Goal: Task Accomplishment & Management: Use online tool/utility

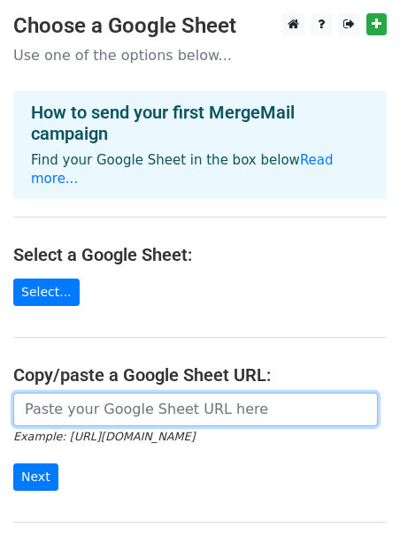
click at [66, 393] on input "url" at bounding box center [195, 410] width 364 height 34
paste input "[URL][DOMAIN_NAME]"
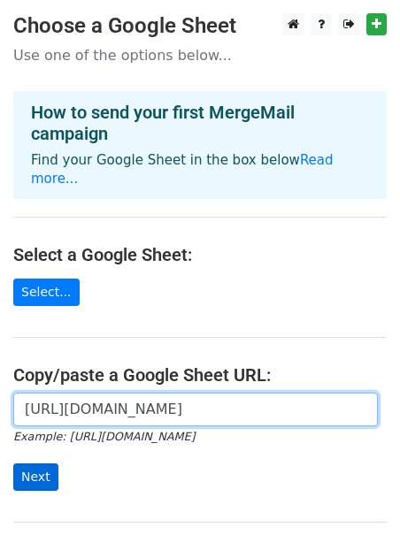
type input "[URL][DOMAIN_NAME]"
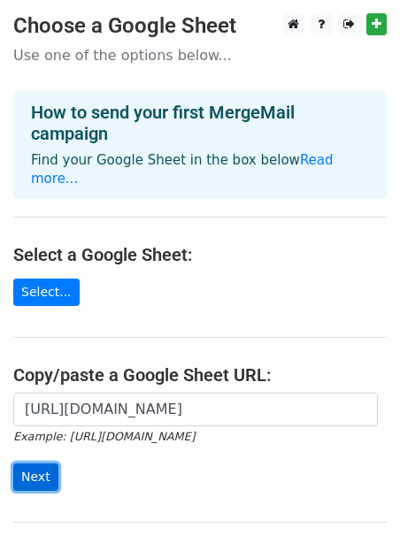
click at [40, 463] on input "Next" at bounding box center [35, 476] width 45 height 27
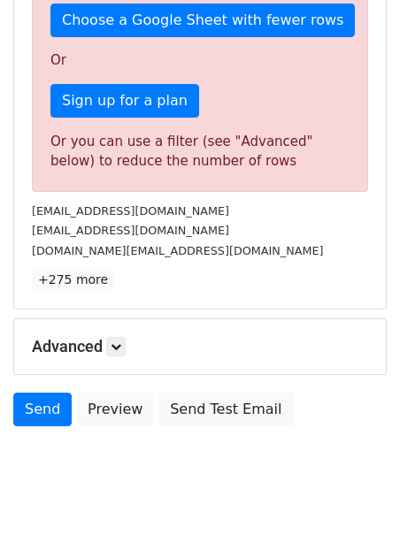
scroll to position [545, 0]
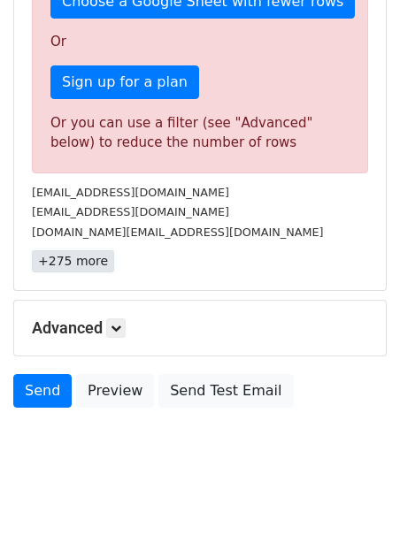
click at [77, 261] on link "+275 more" at bounding box center [73, 261] width 82 height 22
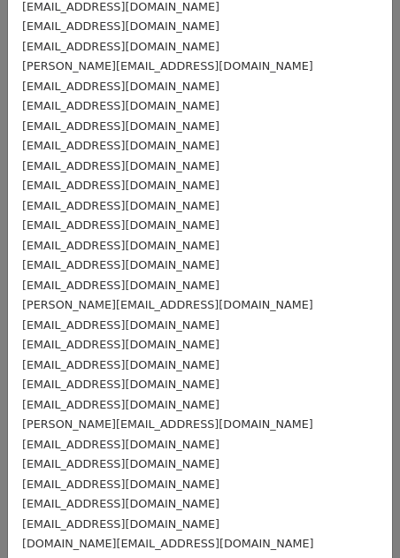
scroll to position [0, 0]
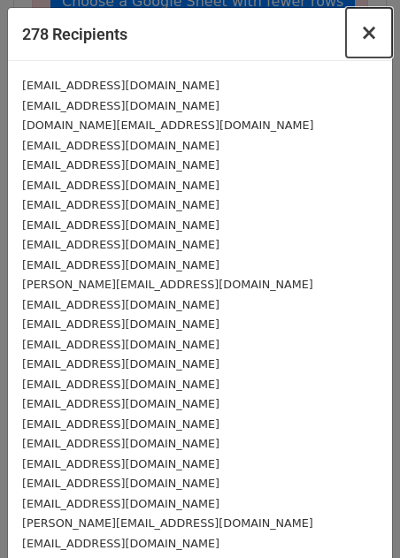
click at [367, 35] on span "×" at bounding box center [369, 32] width 18 height 25
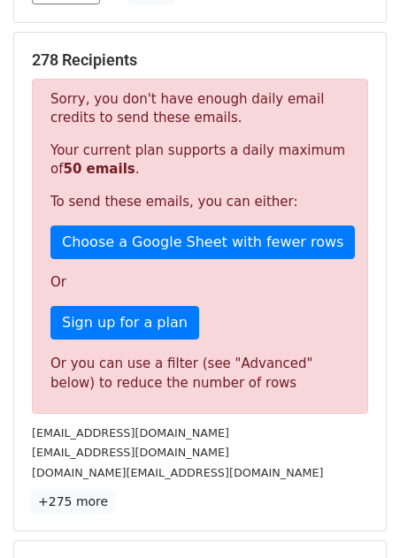
scroll to position [293, 0]
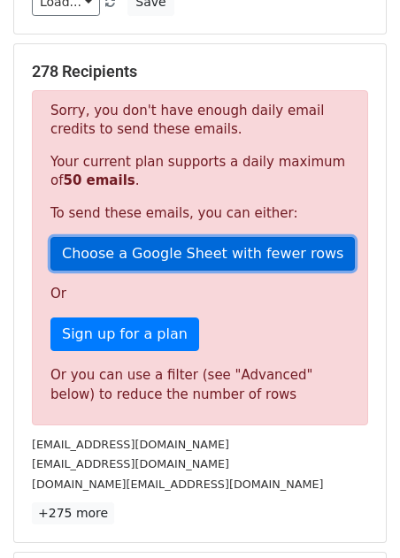
click at [162, 249] on link "Choose a Google Sheet with fewer rows" at bounding box center [202, 254] width 304 height 34
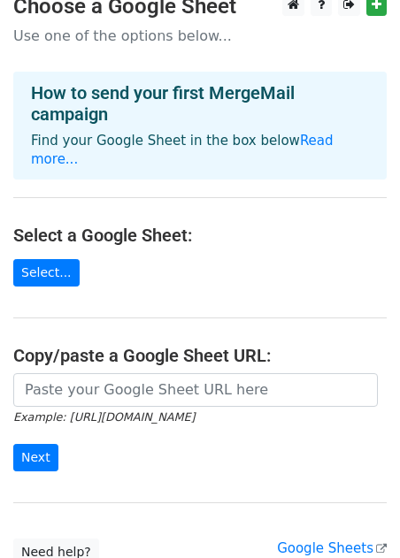
scroll to position [11, 0]
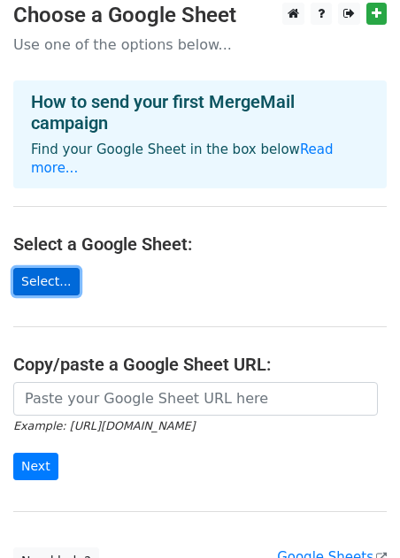
click at [50, 270] on link "Select..." at bounding box center [46, 281] width 66 height 27
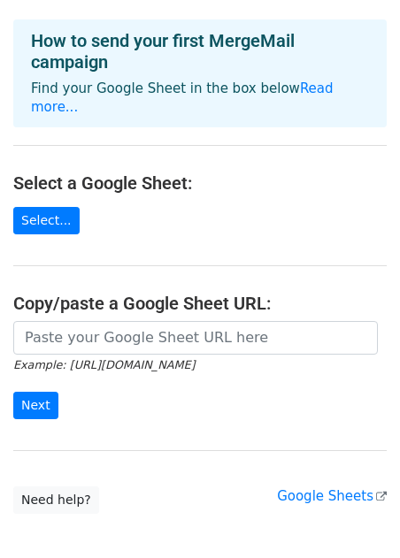
scroll to position [150, 0]
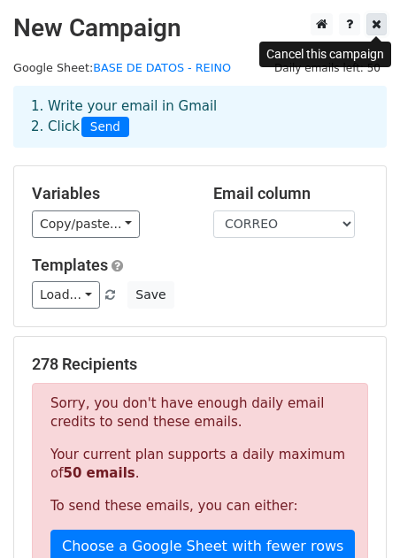
click at [374, 24] on icon at bounding box center [376, 24] width 10 height 12
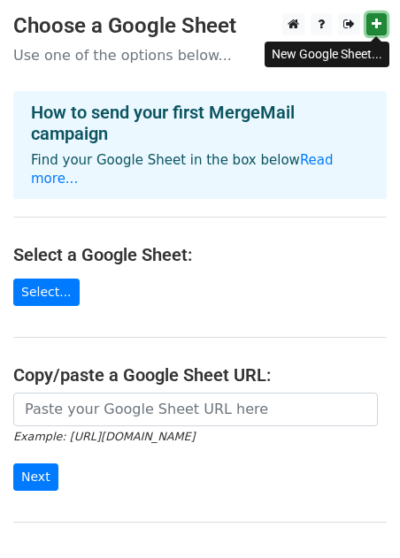
click at [367, 30] on link at bounding box center [376, 24] width 20 height 22
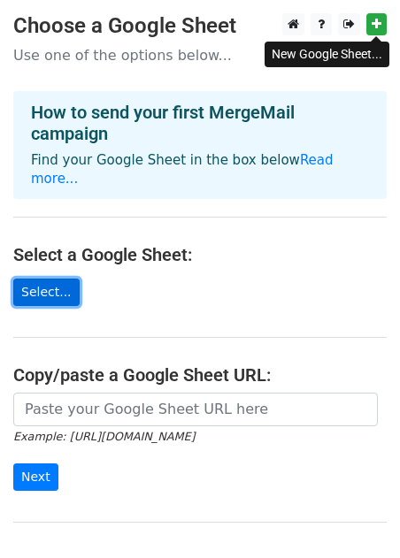
click at [38, 278] on link "Select..." at bounding box center [46, 291] width 66 height 27
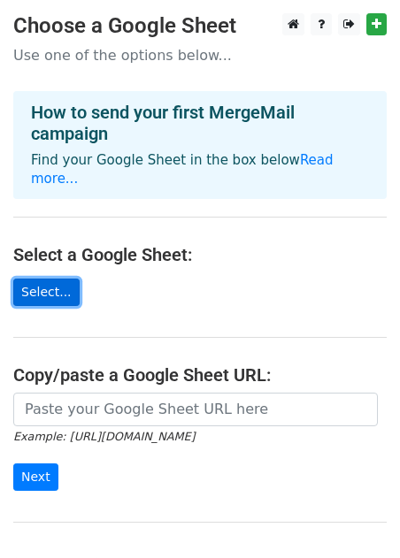
click at [53, 278] on link "Select..." at bounding box center [46, 291] width 66 height 27
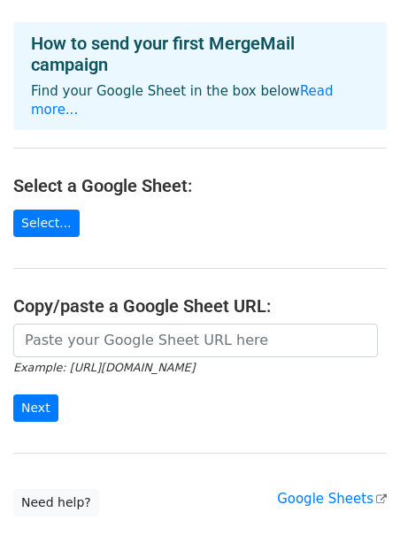
scroll to position [150, 0]
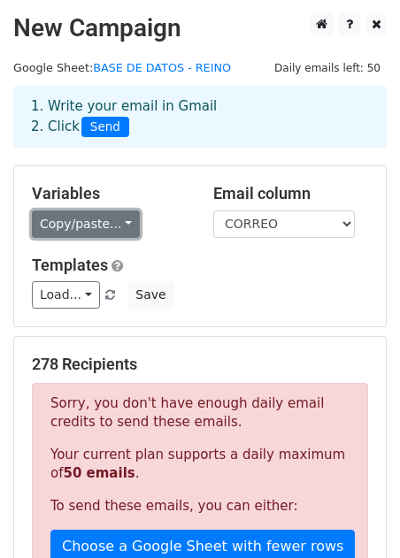
click at [115, 233] on link "Copy/paste..." at bounding box center [86, 223] width 108 height 27
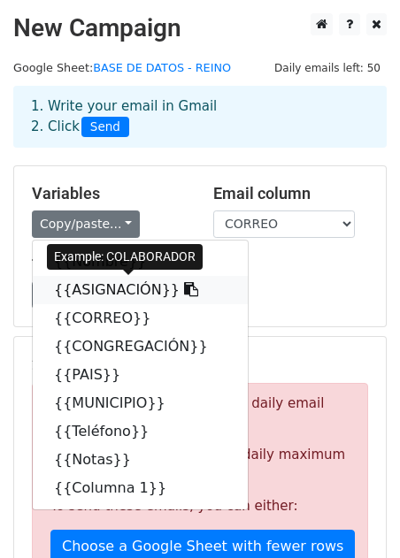
click at [110, 287] on link "{{ASIGNACIÓN}}" at bounding box center [140, 290] width 215 height 28
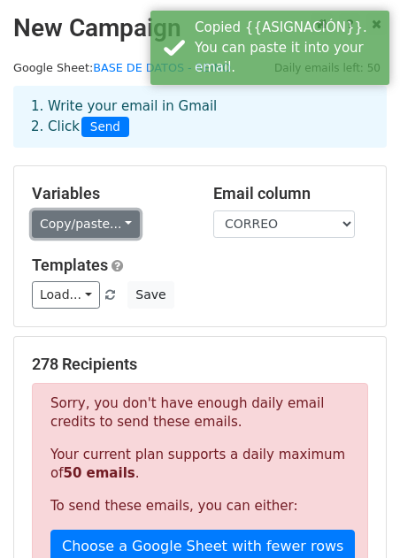
click at [106, 224] on link "Copy/paste..." at bounding box center [86, 223] width 108 height 27
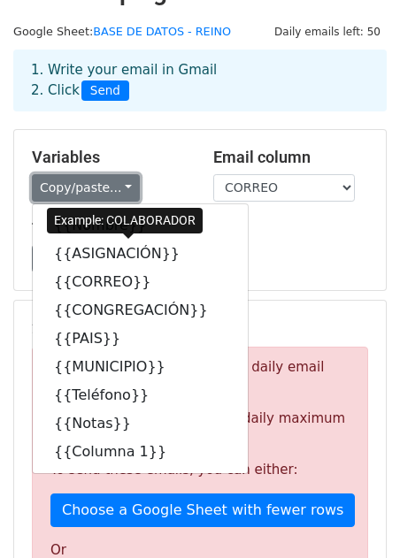
scroll to position [33, 0]
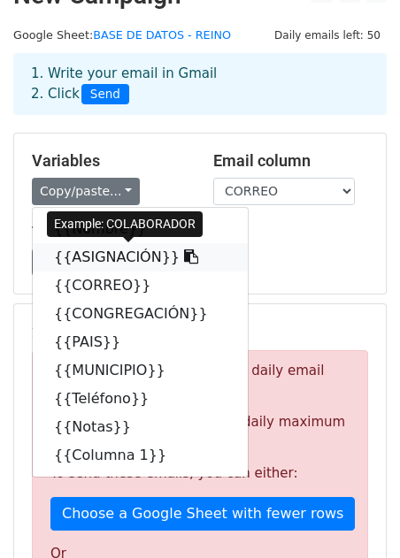
click at [208, 246] on link "{{ASIGNACIÓN}}" at bounding box center [140, 257] width 215 height 28
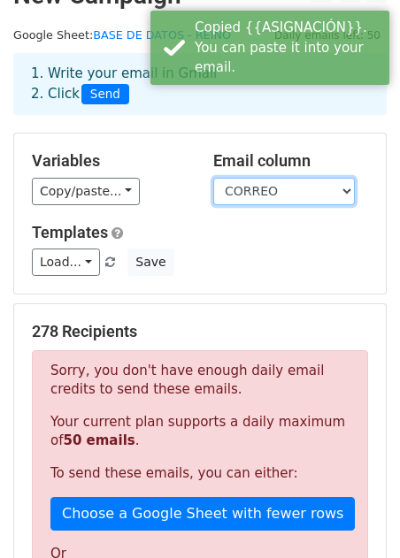
click at [273, 188] on select "Nombre ASIGNACIÓN CORREO CONGREGACIÓN PAIS MUNICIPIO Teléfono Notas Columna 1" at bounding box center [283, 191] width 141 height 27
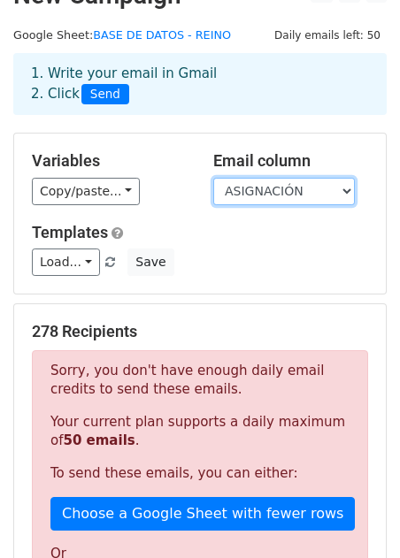
click at [314, 191] on select "Nombre ASIGNACIÓN CORREO CONGREGACIÓN PAIS MUNICIPIO Teléfono Notas Columna 1" at bounding box center [283, 191] width 141 height 27
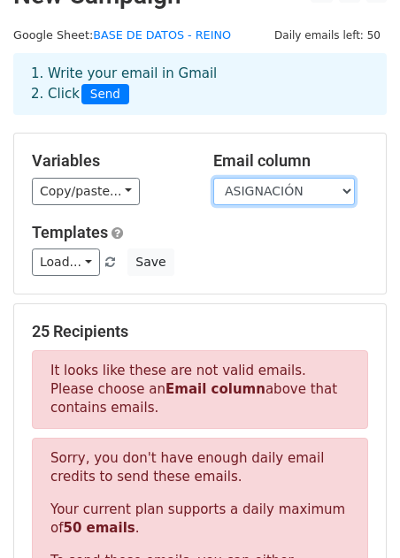
select select "CORREO"
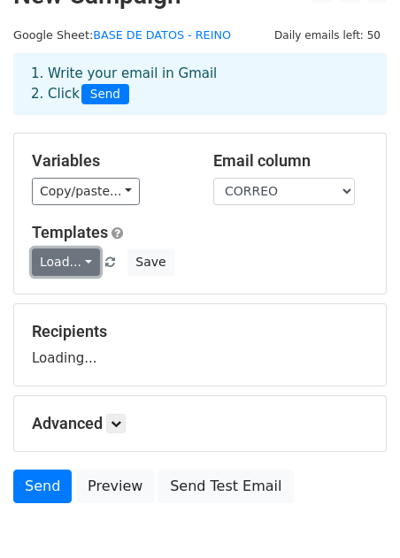
click at [86, 263] on link "Load..." at bounding box center [66, 261] width 68 height 27
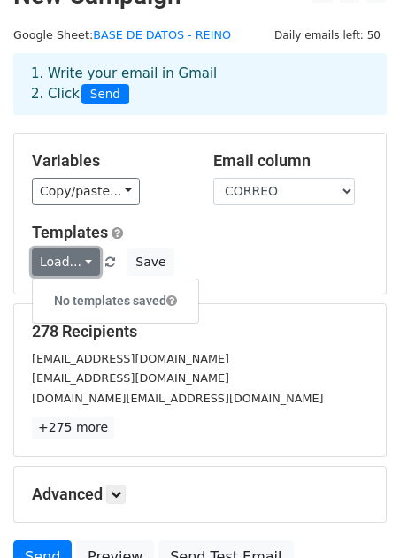
click at [86, 263] on link "Load..." at bounding box center [66, 261] width 68 height 27
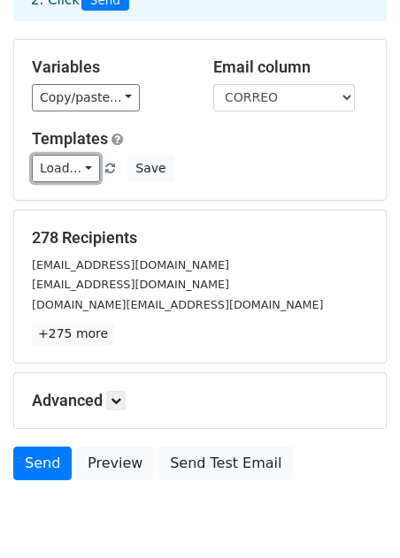
scroll to position [199, 0]
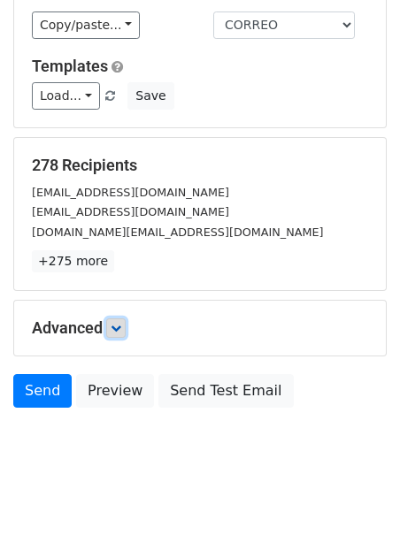
click at [118, 325] on icon at bounding box center [116, 328] width 11 height 11
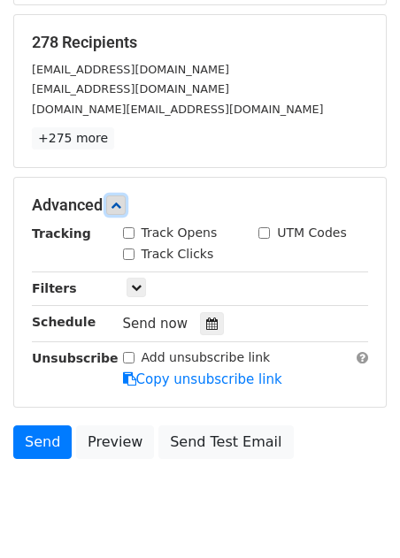
scroll to position [324, 0]
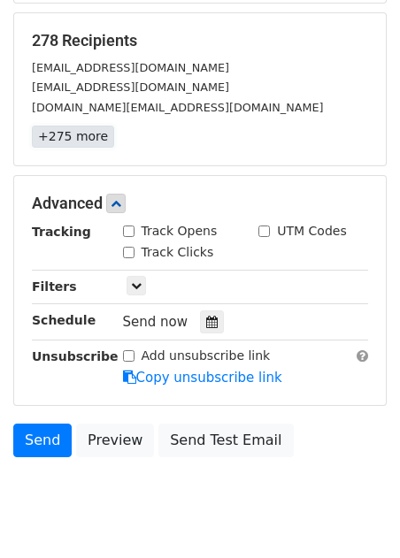
click at [72, 144] on link "+275 more" at bounding box center [73, 137] width 82 height 22
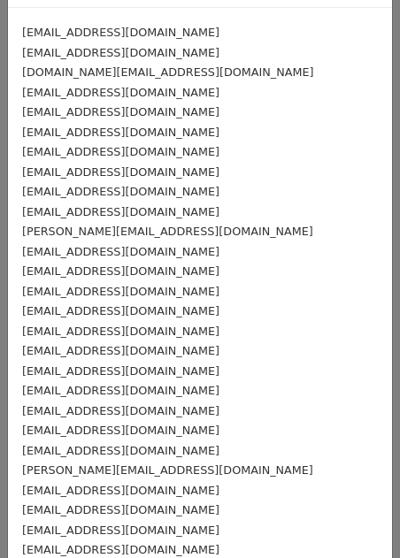
scroll to position [0, 0]
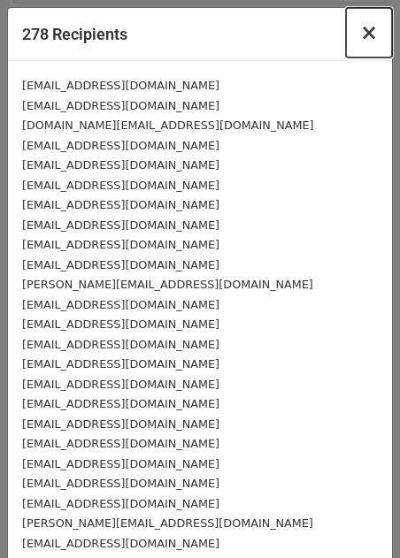
click at [369, 31] on span "×" at bounding box center [369, 32] width 18 height 25
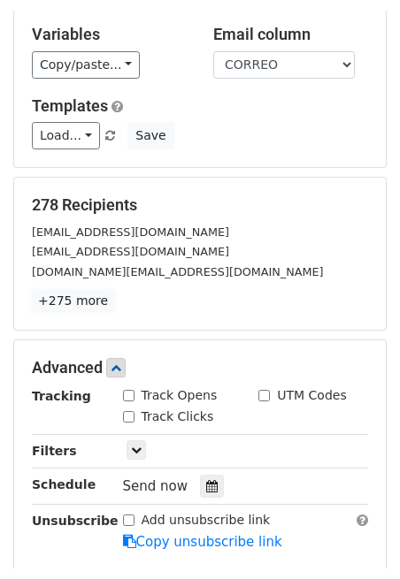
scroll to position [149, 0]
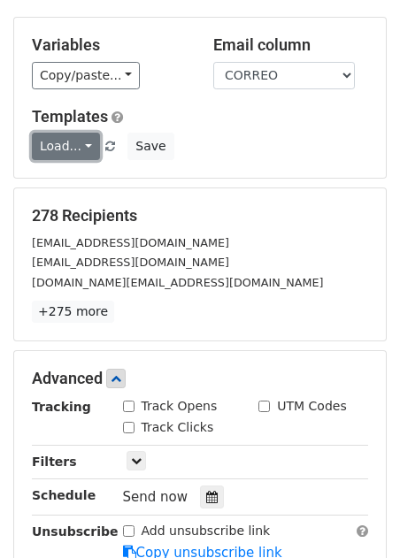
click at [80, 146] on link "Load..." at bounding box center [66, 146] width 68 height 27
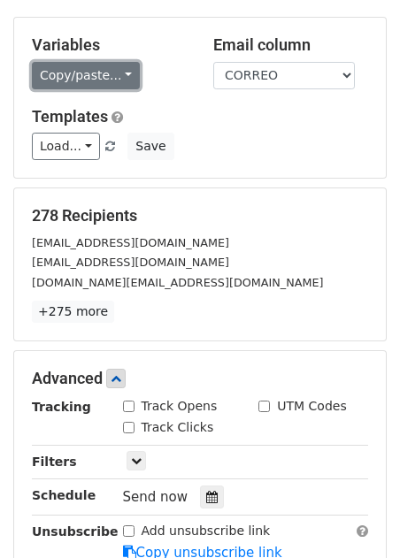
click at [125, 75] on link "Copy/paste..." at bounding box center [86, 75] width 108 height 27
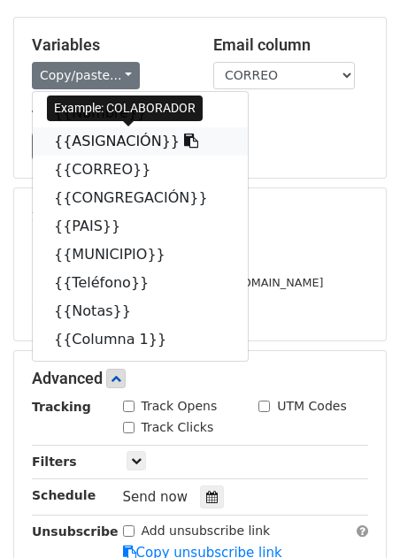
click at [131, 141] on link "{{ASIGNACIÓN}}" at bounding box center [140, 141] width 215 height 28
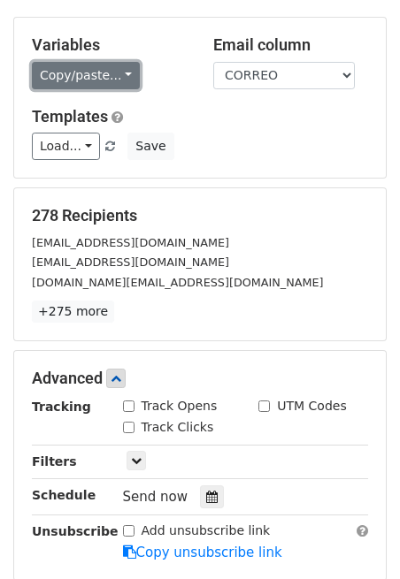
click at [72, 74] on link "Copy/paste..." at bounding box center [86, 75] width 108 height 27
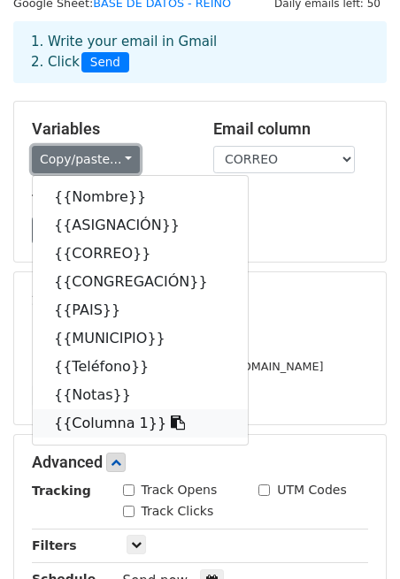
scroll to position [18, 0]
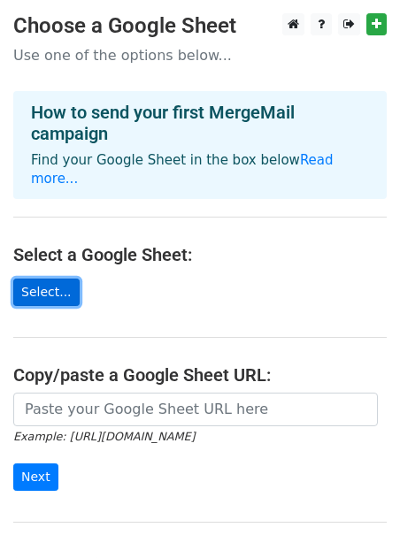
click at [50, 278] on link "Select..." at bounding box center [46, 291] width 66 height 27
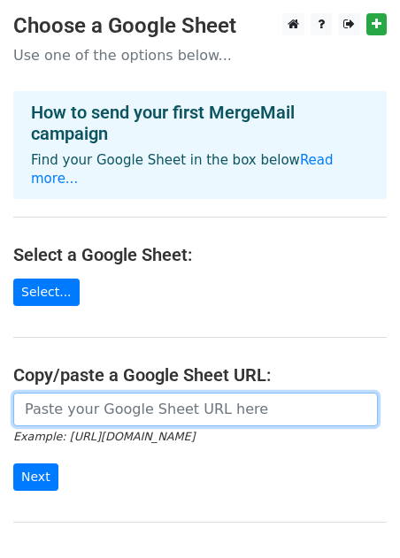
click at [57, 407] on form "Example: [URL][DOMAIN_NAME] Next" at bounding box center [199, 442] width 373 height 99
paste input "[URL][DOMAIN_NAME]"
type input "[URL][DOMAIN_NAME]"
click at [13, 463] on input "Next" at bounding box center [35, 476] width 45 height 27
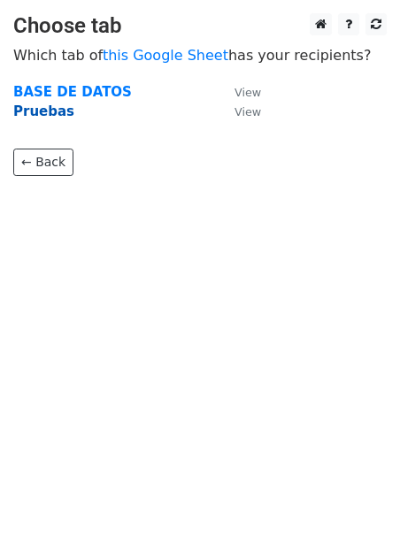
click at [50, 117] on strong "Pruebas" at bounding box center [43, 111] width 61 height 16
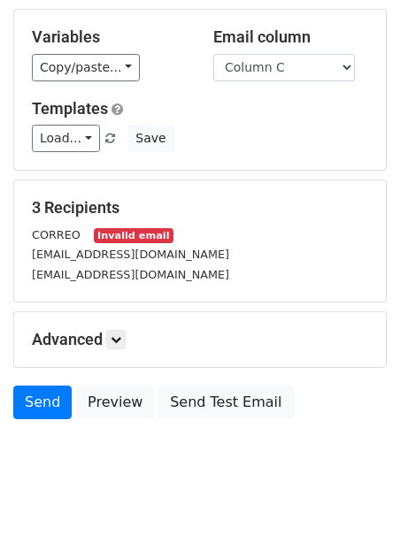
scroll to position [168, 0]
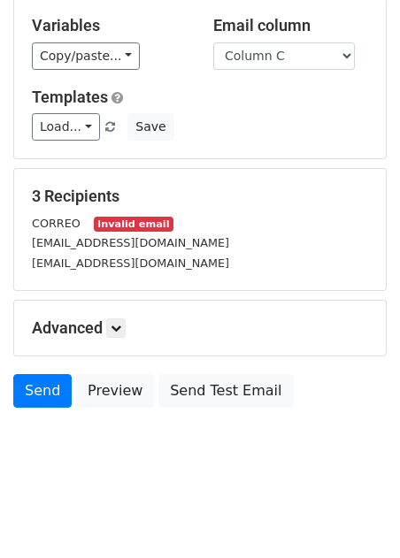
click at [149, 217] on small "Invalid email" at bounding box center [134, 224] width 80 height 15
click at [125, 226] on small "Invalid email" at bounding box center [134, 224] width 80 height 15
click at [128, 246] on small "marlacortez.gestion@gmail.com" at bounding box center [130, 242] width 197 height 13
click at [121, 270] on small "marlayaritzacortez@gmail.com" at bounding box center [130, 262] width 197 height 13
click at [118, 327] on icon at bounding box center [116, 328] width 11 height 11
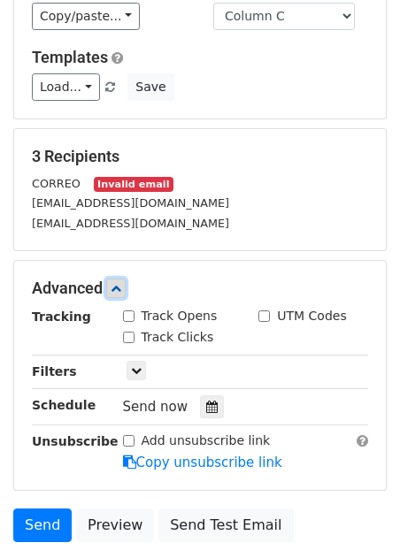
scroll to position [211, 0]
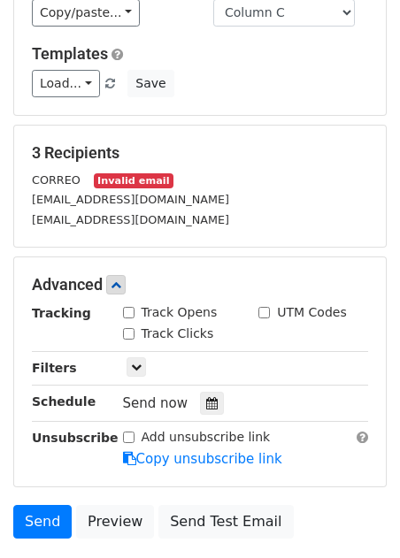
click at [125, 317] on input "Track Opens" at bounding box center [128, 312] width 11 height 11
checkbox input "true"
click at [124, 336] on input "Track Clicks" at bounding box center [128, 333] width 11 height 11
checkbox input "true"
click at [270, 310] on div "UTM Codes" at bounding box center [302, 312] width 88 height 19
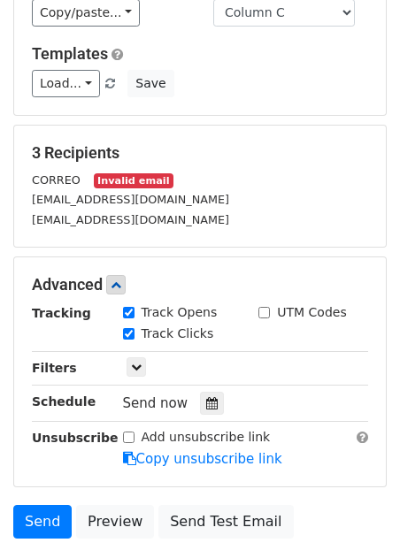
click at [265, 312] on input "UTM Codes" at bounding box center [263, 312] width 11 height 11
checkbox input "true"
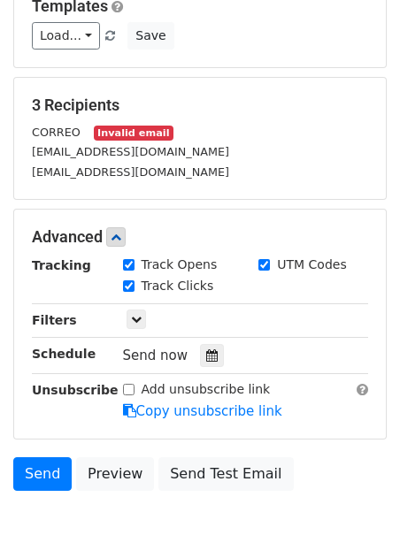
scroll to position [264, 0]
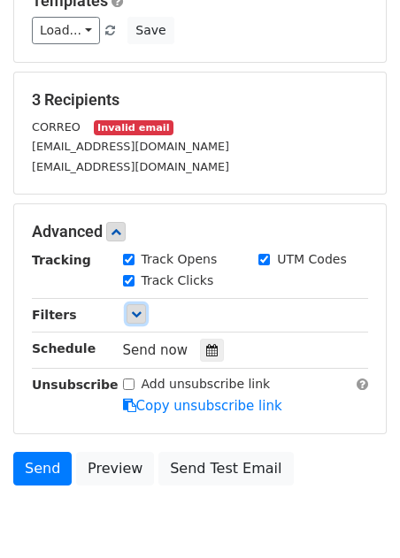
click at [136, 314] on icon at bounding box center [136, 314] width 11 height 11
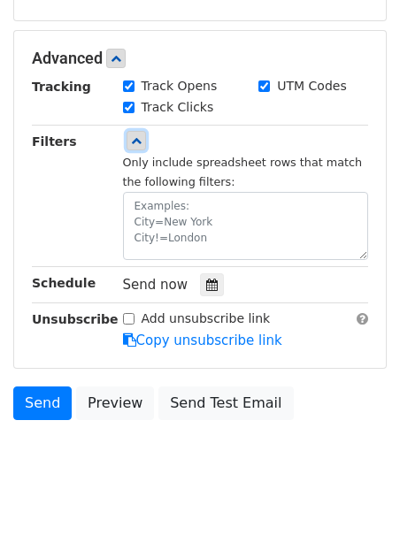
scroll to position [449, 0]
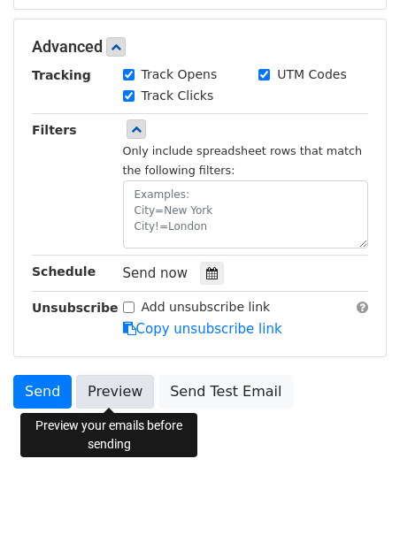
click at [114, 400] on link "Preview" at bounding box center [115, 392] width 78 height 34
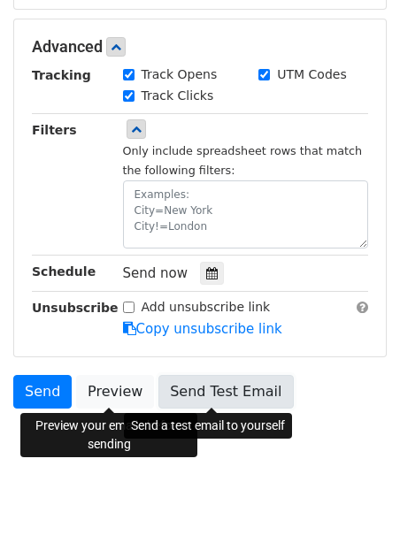
click at [205, 391] on link "Send Test Email" at bounding box center [225, 392] width 134 height 34
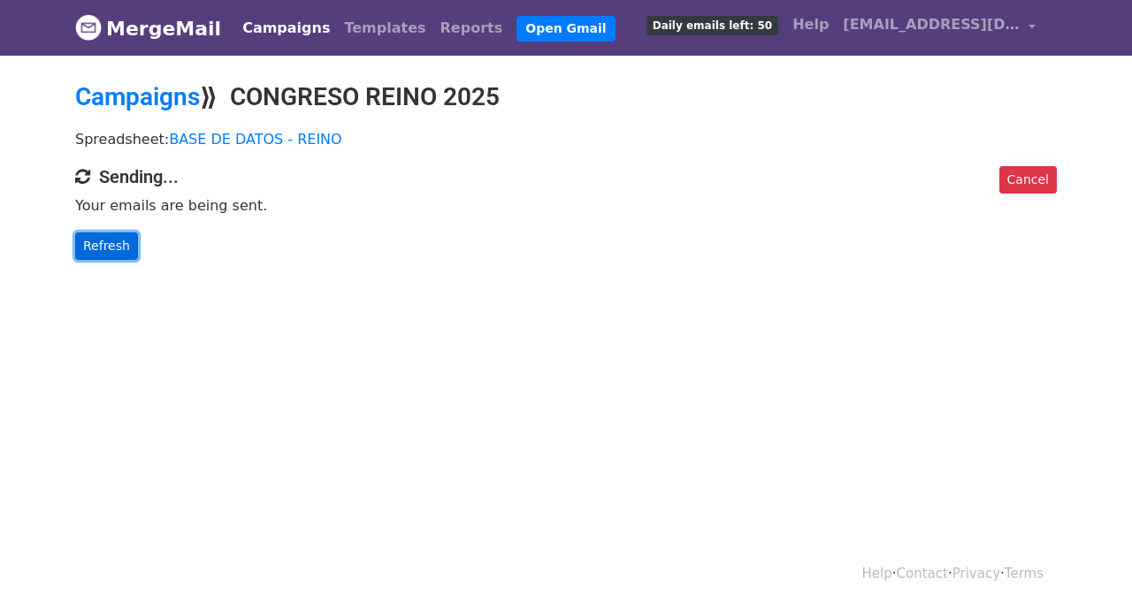
click at [115, 248] on link "Refresh" at bounding box center [106, 246] width 63 height 27
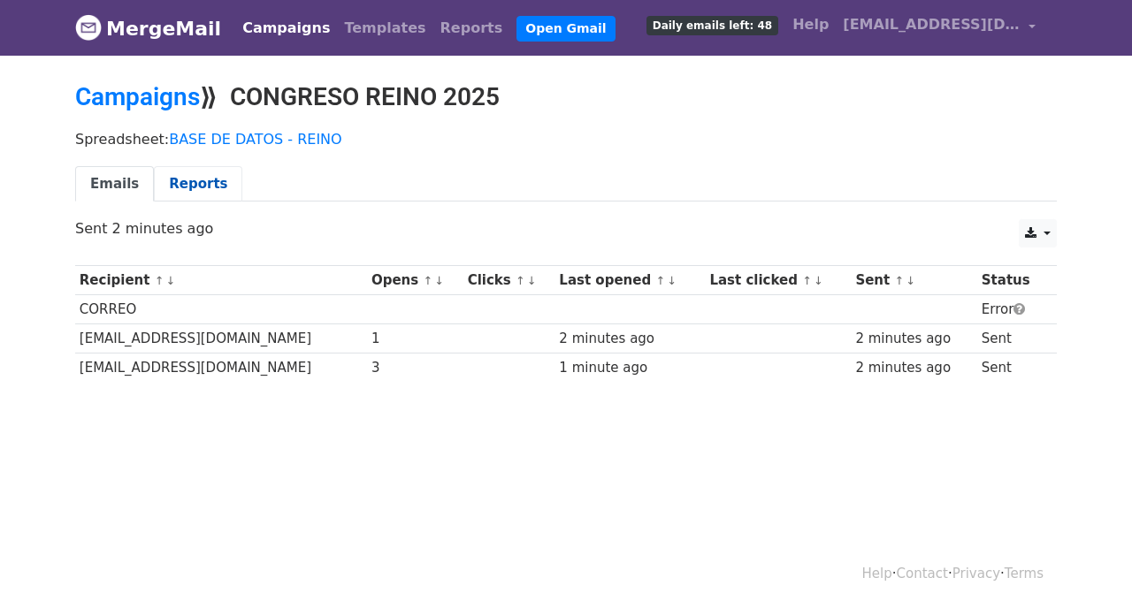
click at [187, 166] on link "Reports" at bounding box center [198, 184] width 88 height 36
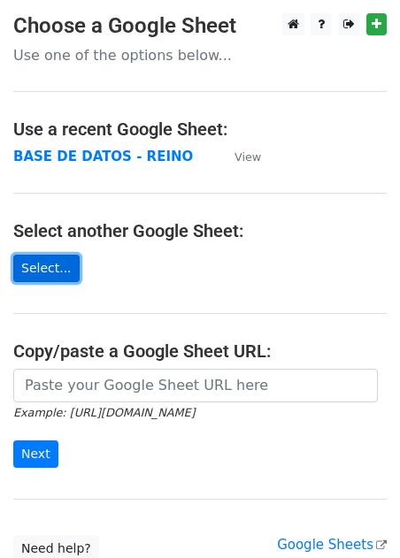
click at [59, 278] on link "Select..." at bounding box center [46, 268] width 66 height 27
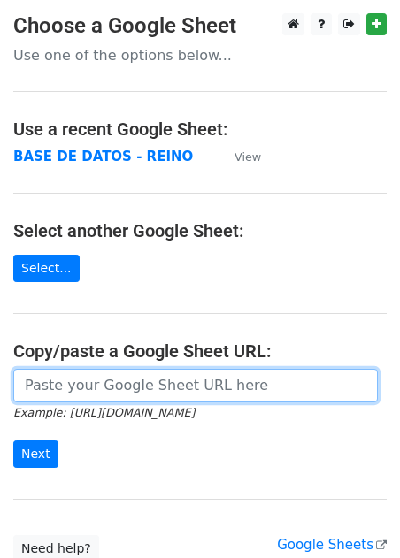
click at [75, 391] on input "url" at bounding box center [195, 386] width 364 height 34
paste input "https://docs.google.com/spreadsheets/d/1b3TYBEMnllf5Ci3sM4o6u62jg_xUN1dZfyECLEC…"
type input "https://docs.google.com/spreadsheets/d/1b3TYBEMnllf5Ci3sM4o6u62jg_xUN1dZfyECLEC…"
click at [13, 440] on input "Next" at bounding box center [35, 453] width 45 height 27
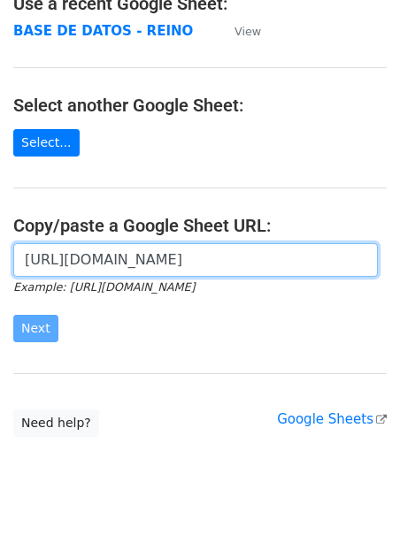
scroll to position [146, 0]
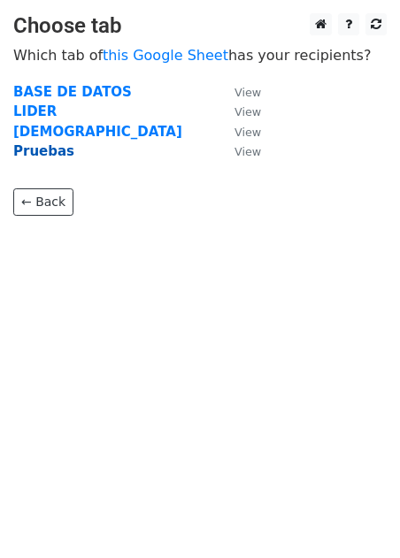
click at [45, 149] on strong "Pruebas" at bounding box center [43, 151] width 61 height 16
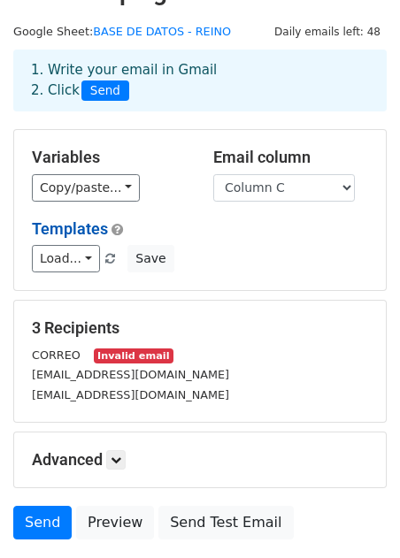
scroll to position [38, 0]
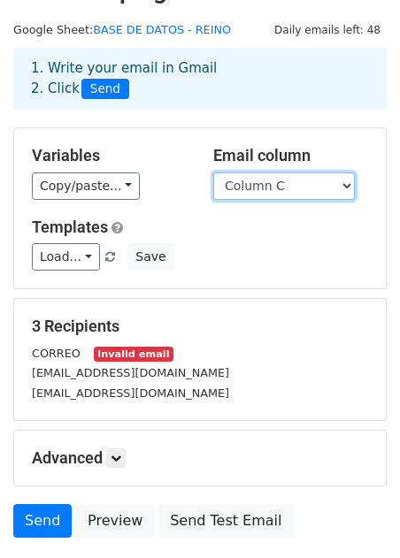
click at [278, 186] on select "Column A Column B Column C" at bounding box center [283, 185] width 141 height 27
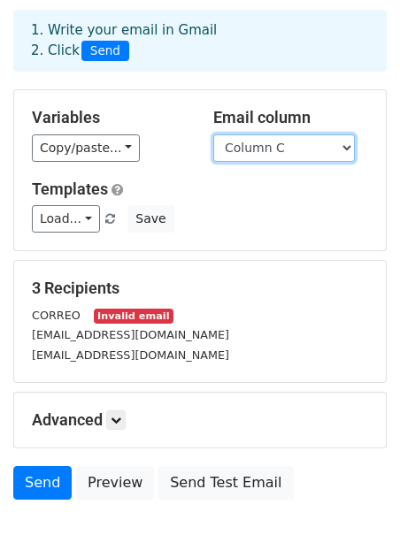
scroll to position [79, 0]
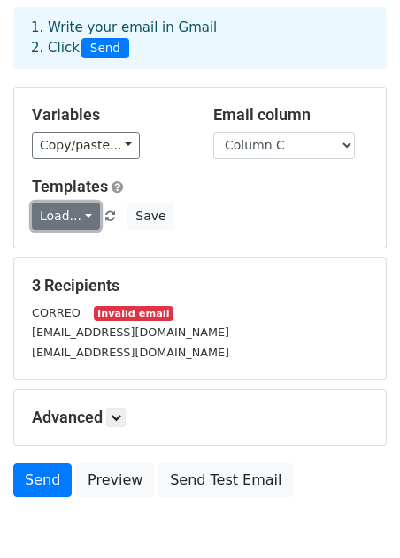
click at [88, 218] on link "Load..." at bounding box center [66, 215] width 68 height 27
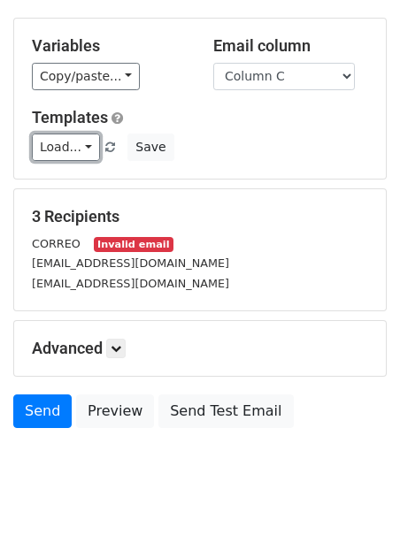
scroll to position [168, 0]
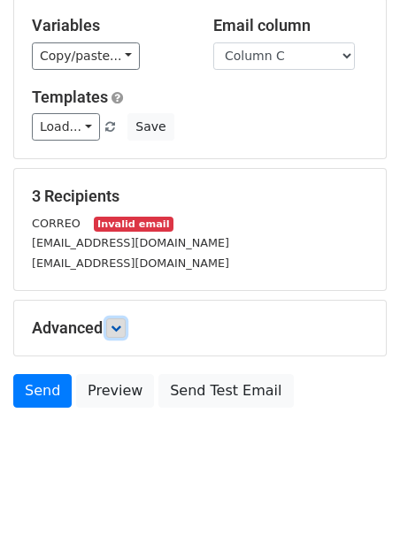
click at [114, 326] on icon at bounding box center [116, 328] width 11 height 11
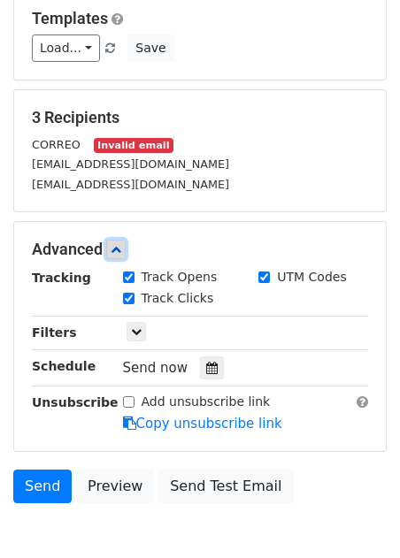
scroll to position [248, 0]
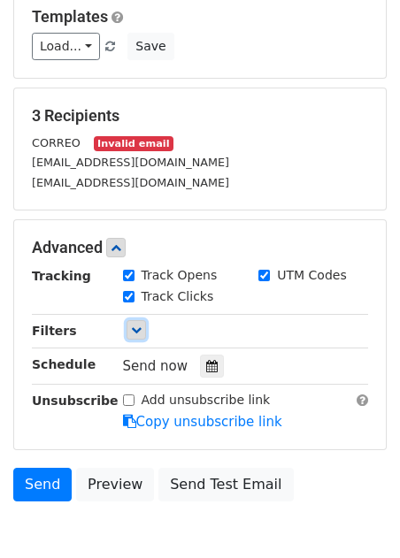
click at [138, 325] on icon at bounding box center [136, 329] width 11 height 11
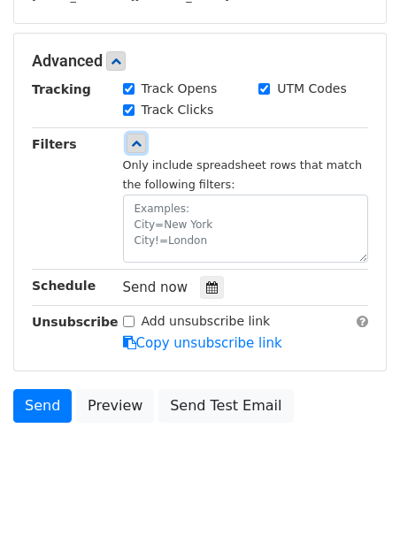
scroll to position [449, 0]
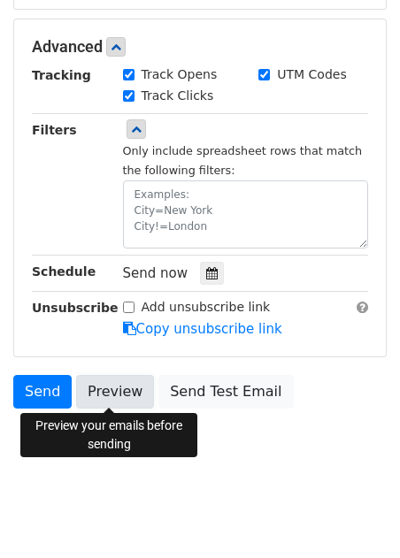
click at [104, 386] on link "Preview" at bounding box center [115, 392] width 78 height 34
click at [121, 393] on link "Preview" at bounding box center [115, 392] width 78 height 34
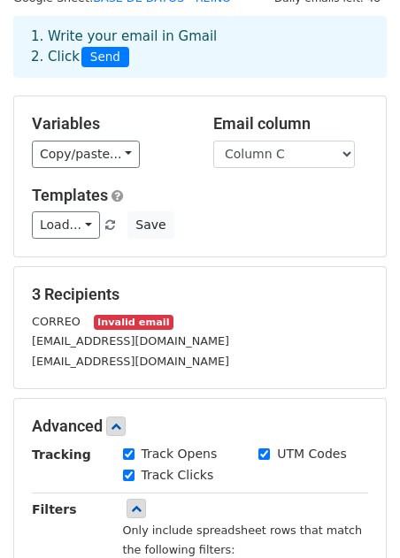
scroll to position [0, 0]
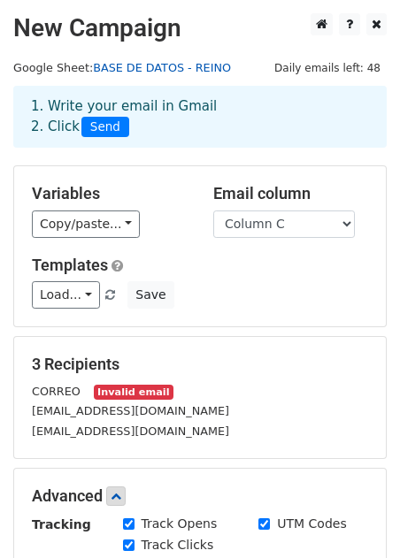
click at [135, 64] on link "BASE DE DATOS - REINO" at bounding box center [162, 67] width 138 height 13
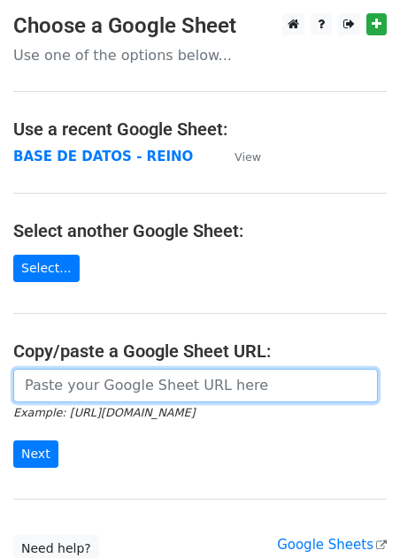
click at [120, 390] on input "url" at bounding box center [195, 386] width 364 height 34
paste input "[URL][DOMAIN_NAME]"
type input "[URL][DOMAIN_NAME]"
click at [13, 440] on input "Next" at bounding box center [35, 453] width 45 height 27
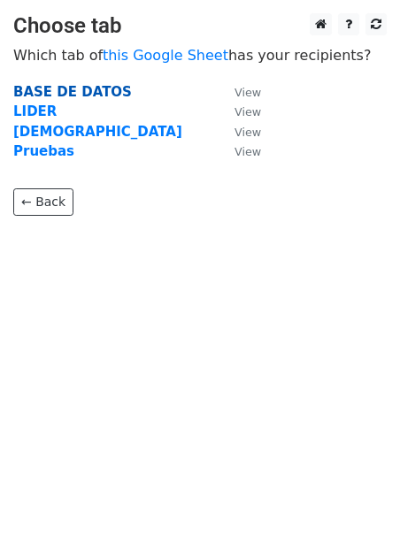
click at [59, 93] on strong "BASE DE DATOS" at bounding box center [72, 92] width 118 height 16
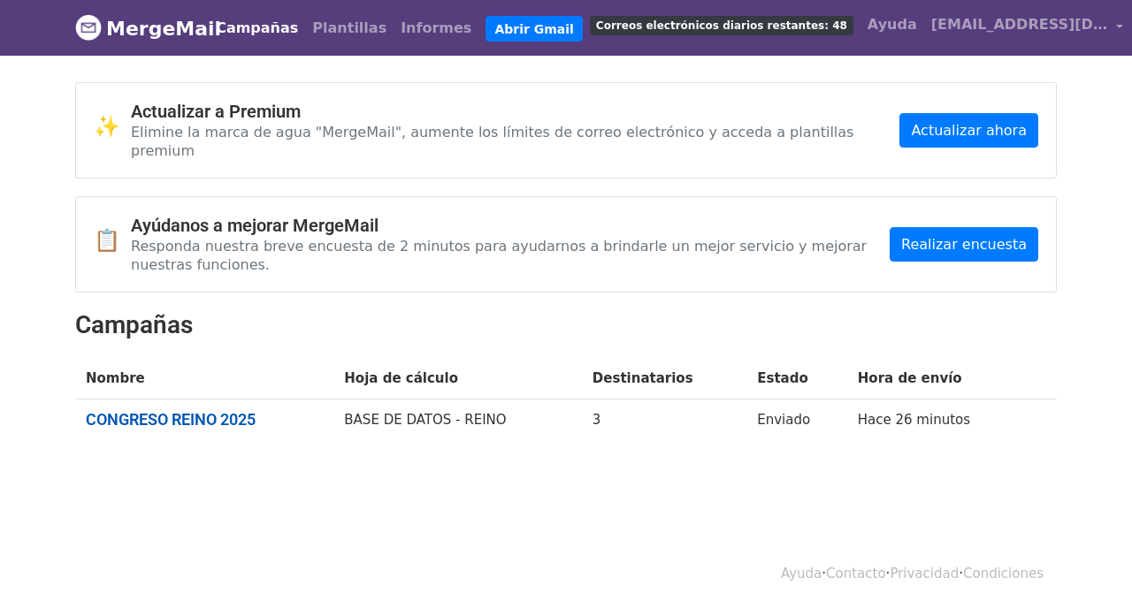
click at [210, 410] on font "CONGRESO REINO 2025" at bounding box center [171, 419] width 170 height 19
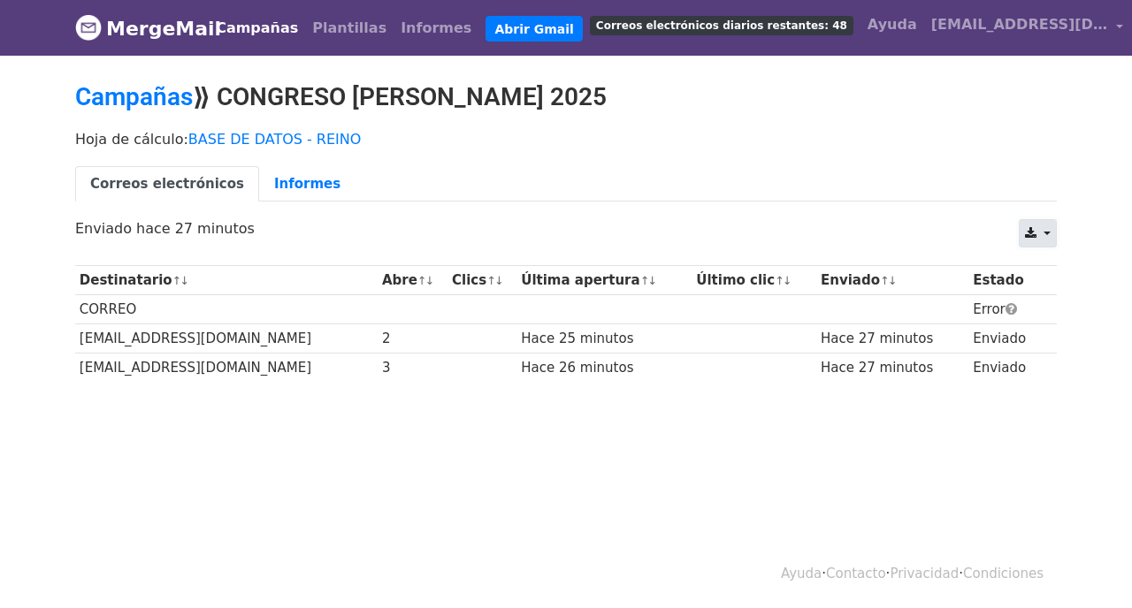
click at [1034, 229] on icon at bounding box center [1030, 233] width 11 height 12
click at [1056, 269] on font "CSV" at bounding box center [1054, 272] width 28 height 17
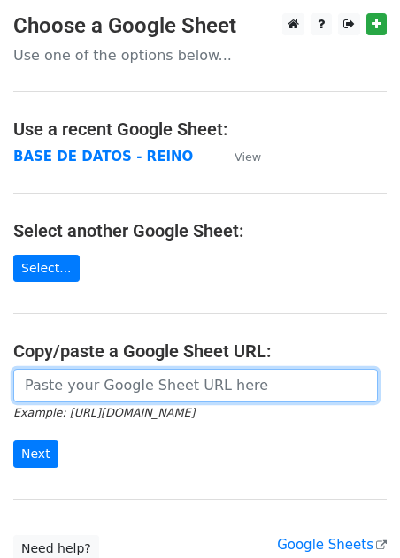
click at [104, 373] on input "url" at bounding box center [195, 386] width 364 height 34
paste input "[URL][DOMAIN_NAME]"
type input "[URL][DOMAIN_NAME]"
click at [13, 440] on input "Next" at bounding box center [35, 453] width 45 height 27
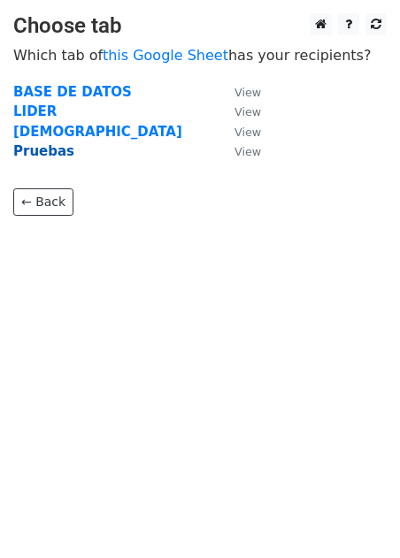
click at [46, 150] on strong "Pruebas" at bounding box center [43, 151] width 61 height 16
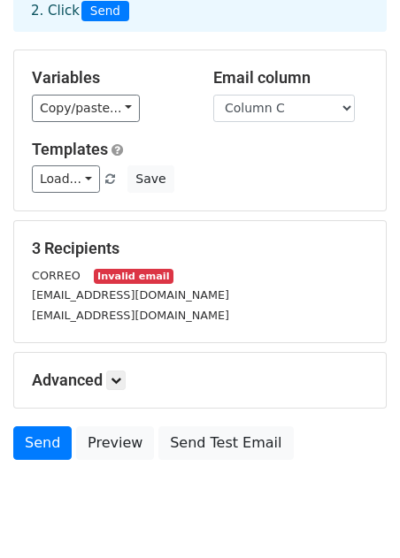
scroll to position [168, 0]
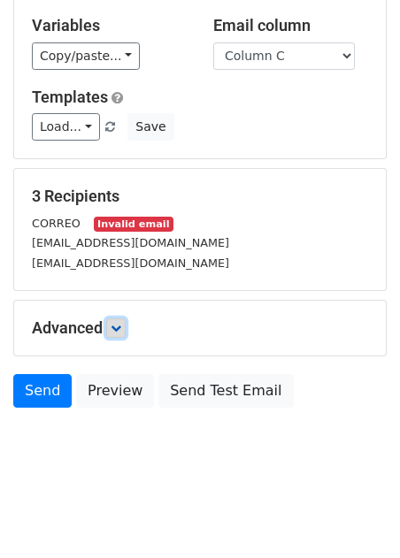
click at [119, 332] on icon at bounding box center [116, 328] width 11 height 11
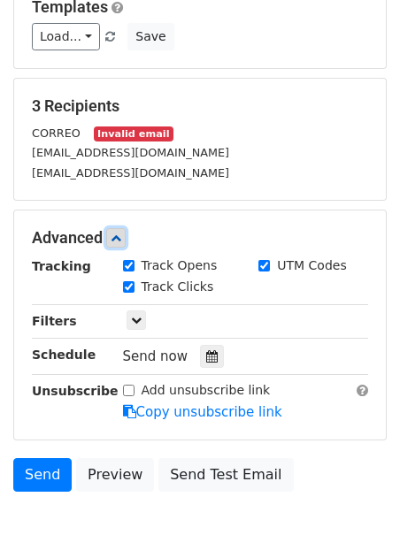
scroll to position [341, 0]
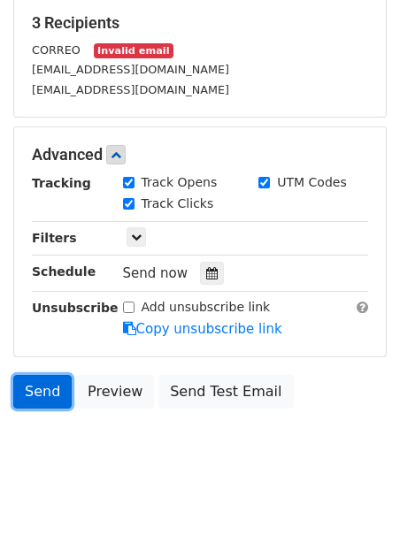
click at [33, 394] on link "Send" at bounding box center [42, 392] width 58 height 34
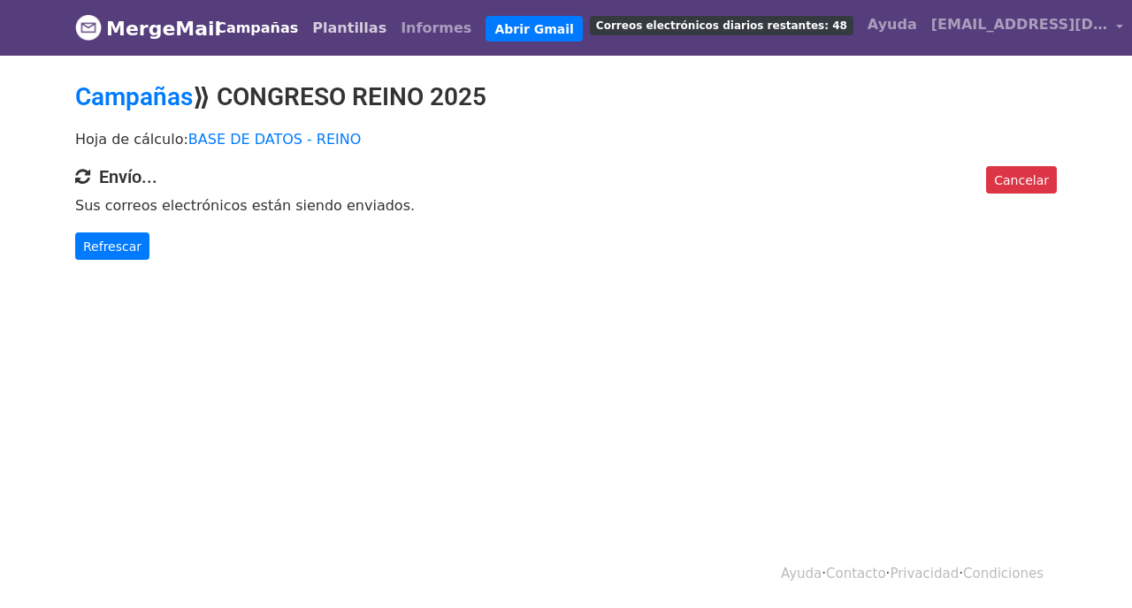
click at [349, 27] on font "Plantillas" at bounding box center [349, 27] width 74 height 17
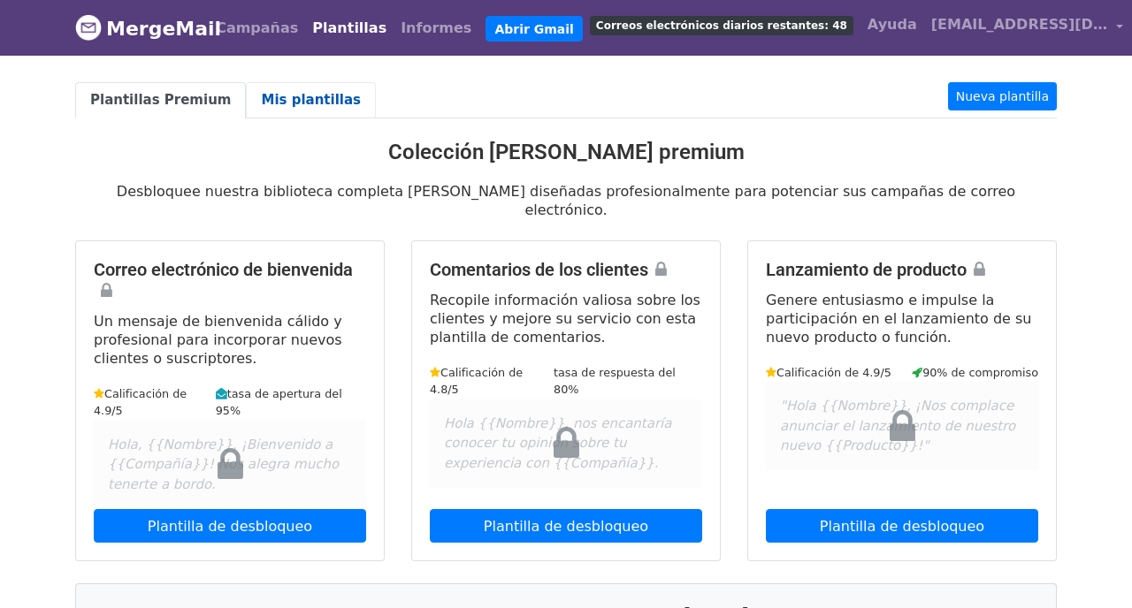
click at [282, 90] on link "Mis plantillas" at bounding box center [311, 100] width 130 height 36
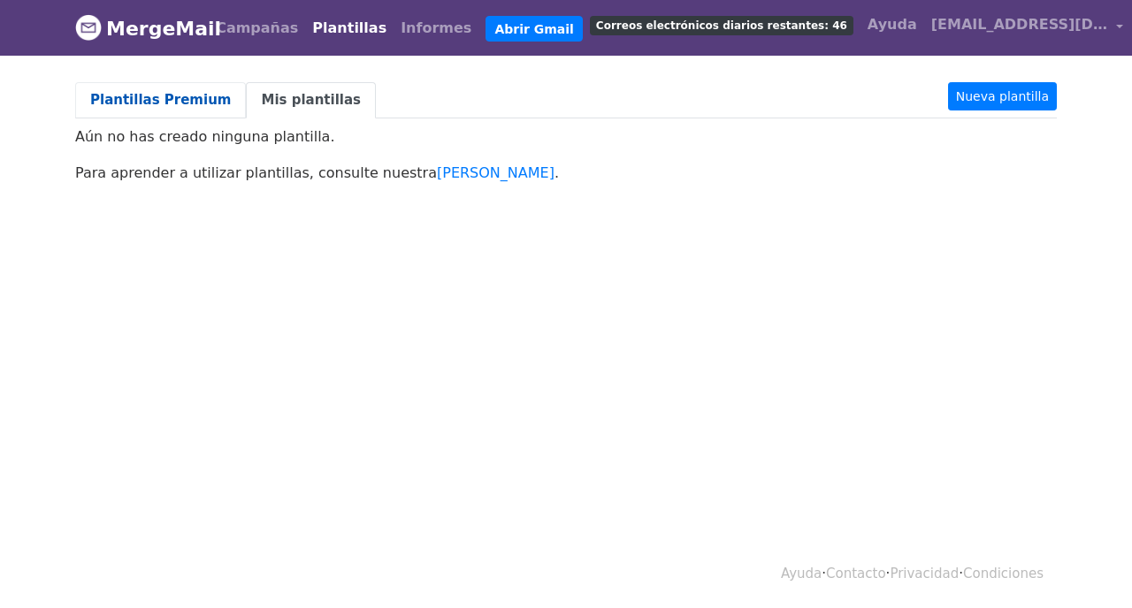
click at [182, 90] on link "Plantillas Premium" at bounding box center [160, 100] width 171 height 36
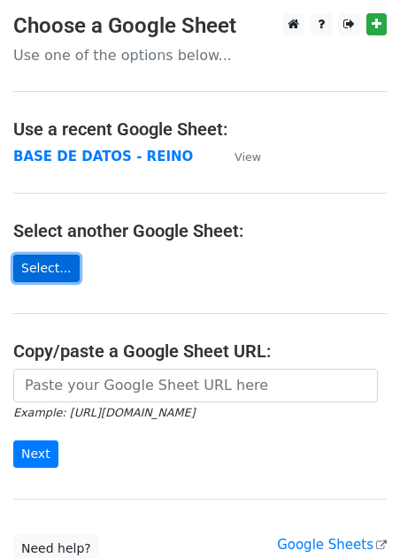
click at [30, 277] on link "Select..." at bounding box center [46, 268] width 66 height 27
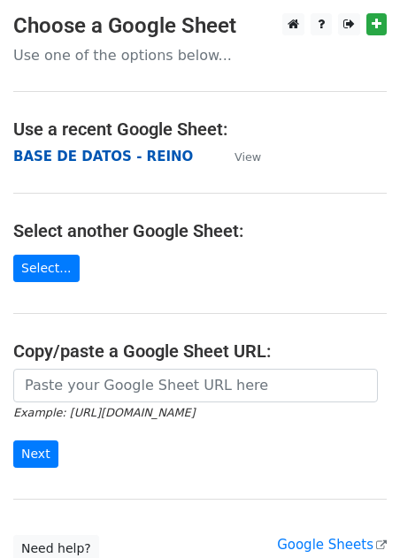
click at [149, 157] on strong "BASE DE DATOS - REINO" at bounding box center [102, 157] width 179 height 16
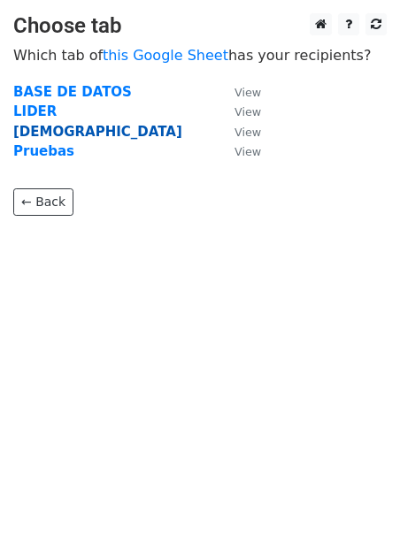
click at [42, 132] on strong "PASTORES" at bounding box center [97, 132] width 169 height 16
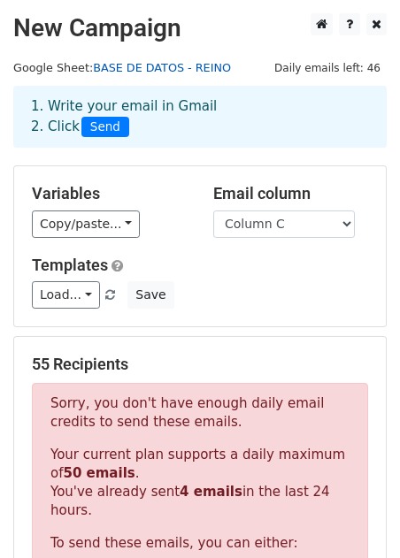
click at [133, 69] on link "BASE DE DATOS - REINO" at bounding box center [162, 67] width 138 height 13
click at [307, 71] on span "Daily emails left: 46" at bounding box center [327, 67] width 118 height 19
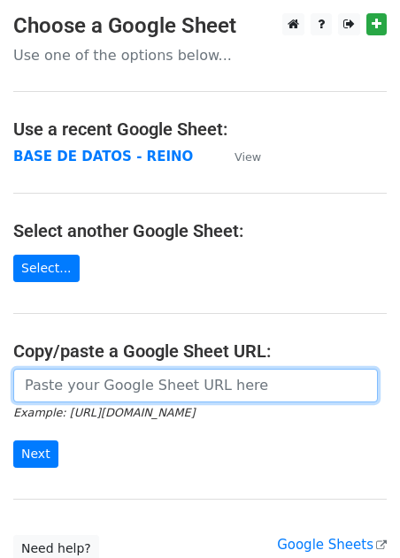
click at [117, 383] on input "url" at bounding box center [195, 386] width 364 height 34
paste input "https://docs.google.com/spreadsheets/d/1b3TYBEMnllf5Ci3sM4o6u62jg_xUN1dZfyECLEC…"
type input "[URL][DOMAIN_NAME]"
click at [13, 440] on input "Next" at bounding box center [35, 453] width 45 height 27
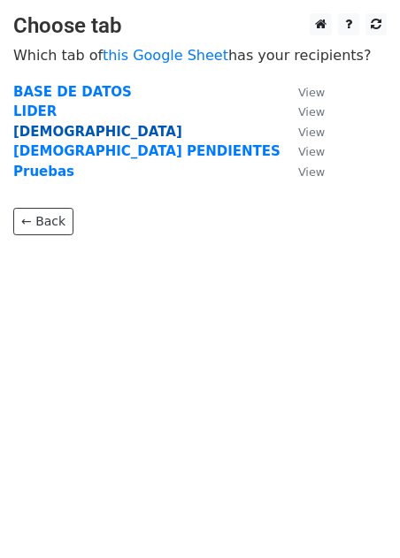
click at [76, 126] on strong "PASTORES" at bounding box center [97, 132] width 169 height 16
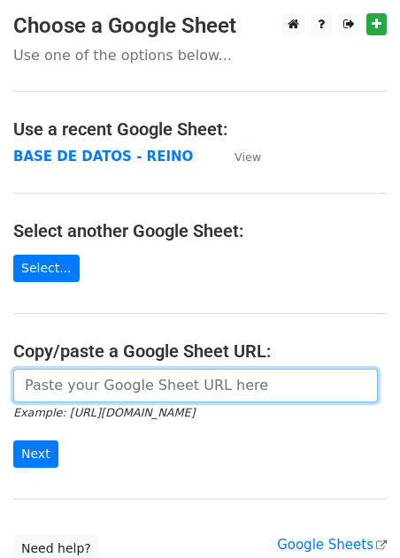
click at [58, 392] on input "url" at bounding box center [195, 386] width 364 height 34
paste input "[URL][DOMAIN_NAME]"
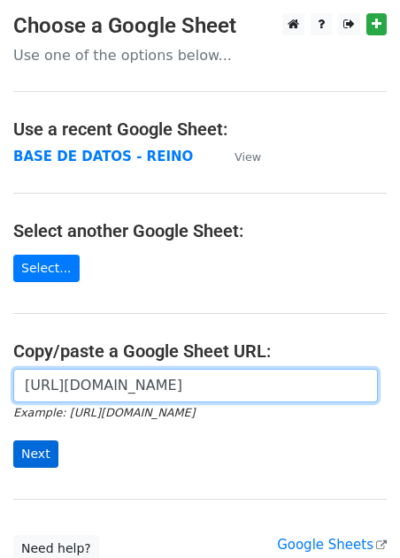
type input "[URL][DOMAIN_NAME]"
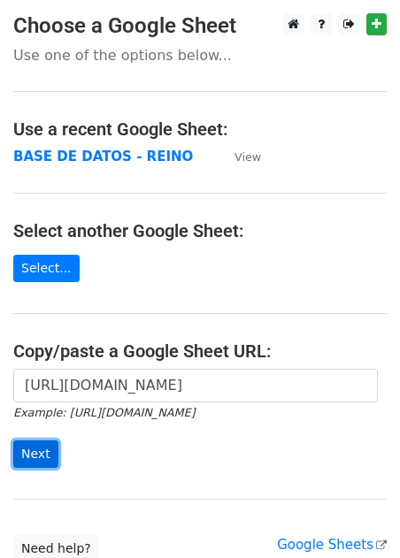
click at [37, 448] on input "Next" at bounding box center [35, 453] width 45 height 27
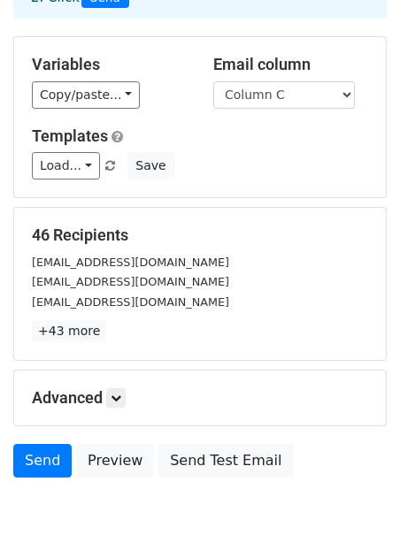
scroll to position [172, 0]
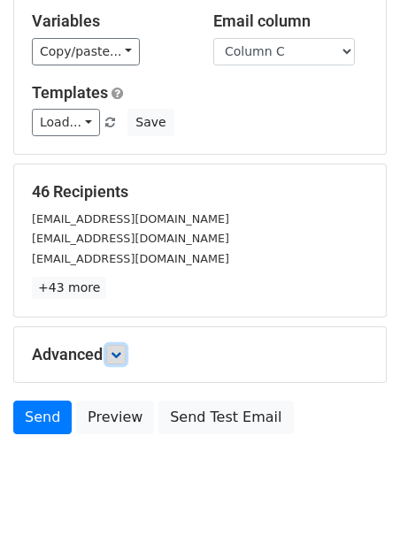
click at [117, 351] on icon at bounding box center [116, 354] width 11 height 11
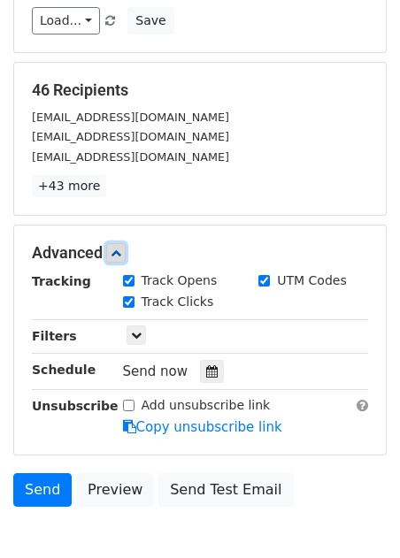
scroll to position [372, 0]
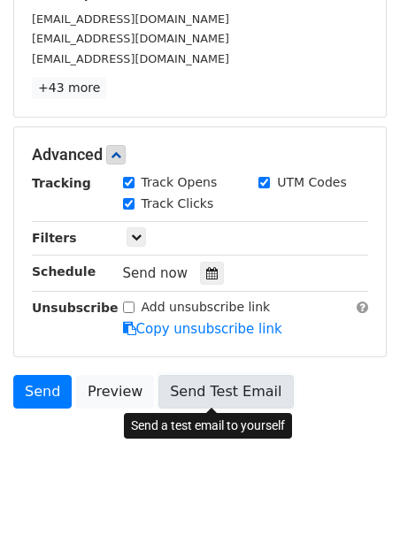
click at [210, 384] on link "Send Test Email" at bounding box center [225, 392] width 134 height 34
click at [200, 389] on link "Send Test Email" at bounding box center [225, 392] width 134 height 34
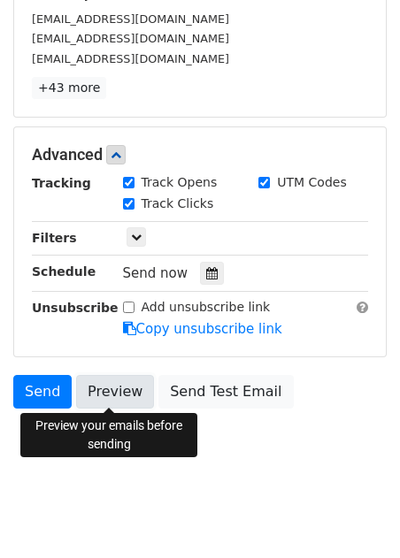
click at [134, 404] on link "Preview" at bounding box center [115, 392] width 78 height 34
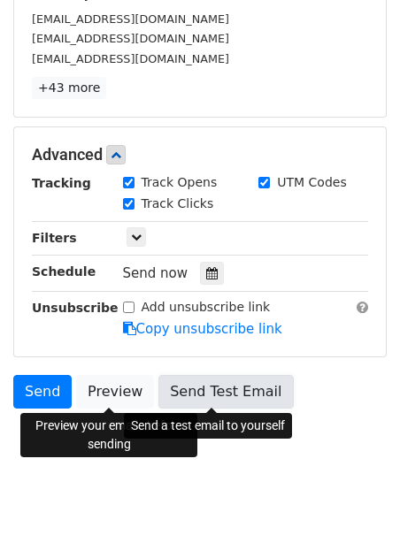
click at [198, 392] on link "Send Test Email" at bounding box center [225, 392] width 134 height 34
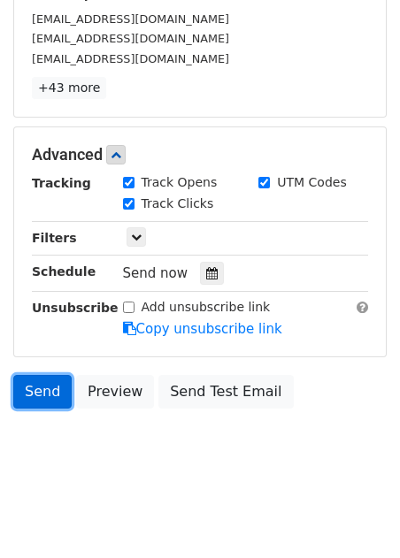
click at [47, 397] on link "Send" at bounding box center [42, 392] width 58 height 34
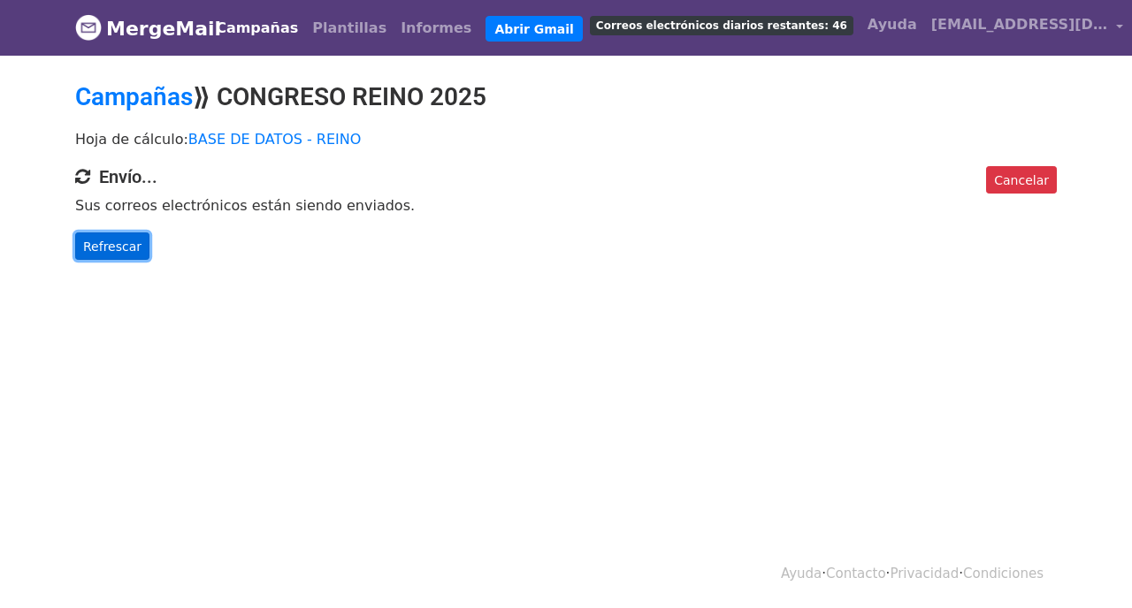
click at [111, 251] on font "Refrescar" at bounding box center [112, 246] width 58 height 14
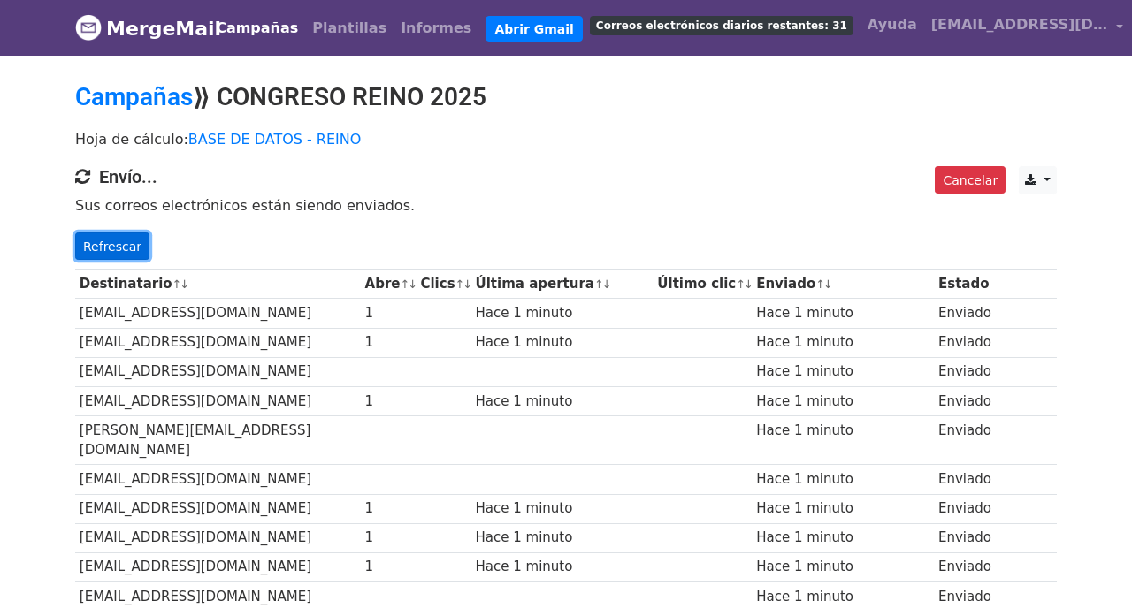
click at [119, 243] on font "Refrescar" at bounding box center [112, 246] width 58 height 14
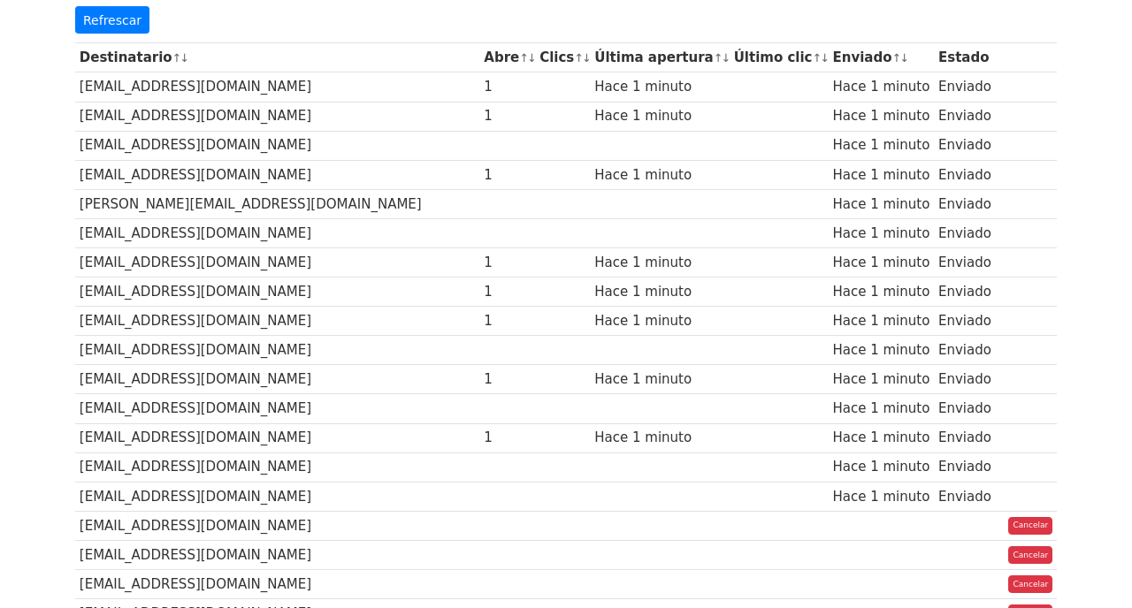
scroll to position [233, 0]
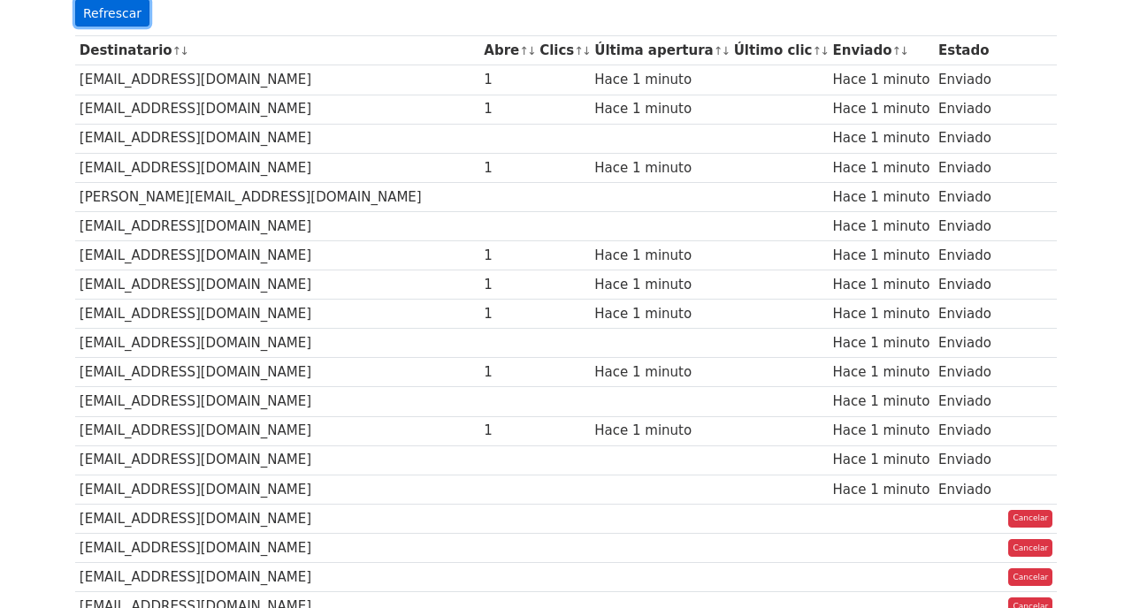
click at [113, 16] on font "Refrescar" at bounding box center [112, 12] width 58 height 14
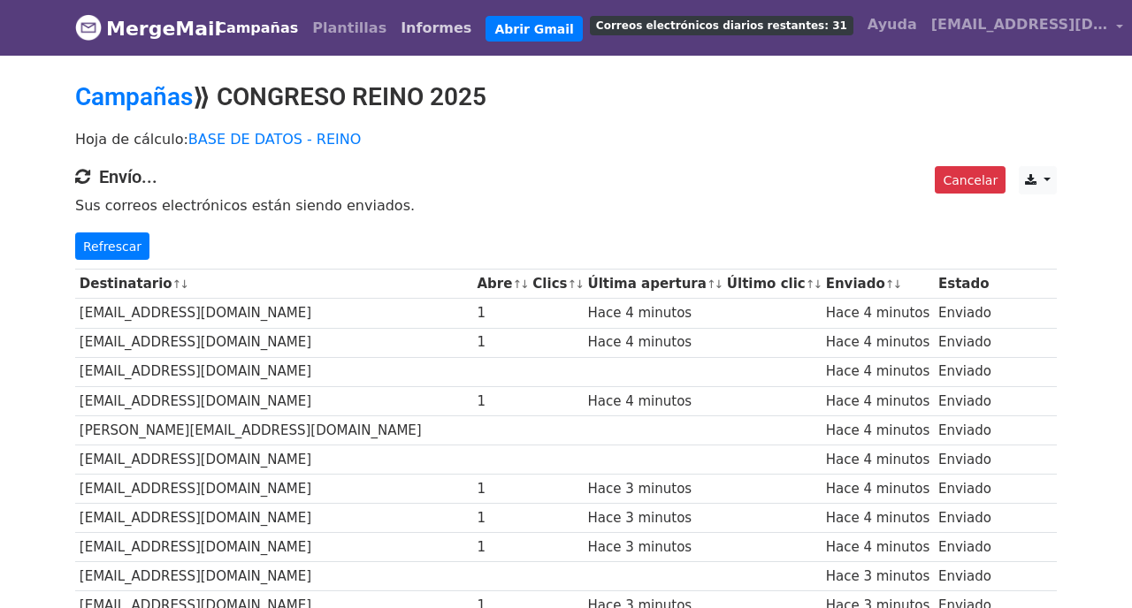
click at [409, 21] on font "Informes" at bounding box center [436, 27] width 71 height 17
click at [115, 250] on font "Refrescar" at bounding box center [112, 246] width 58 height 14
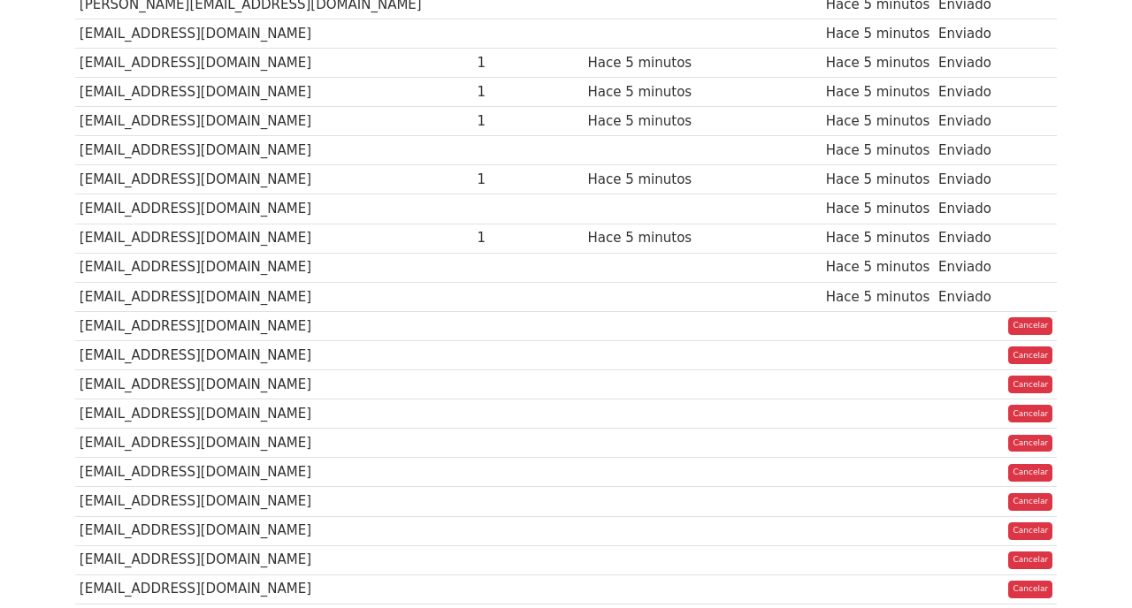
scroll to position [427, 0]
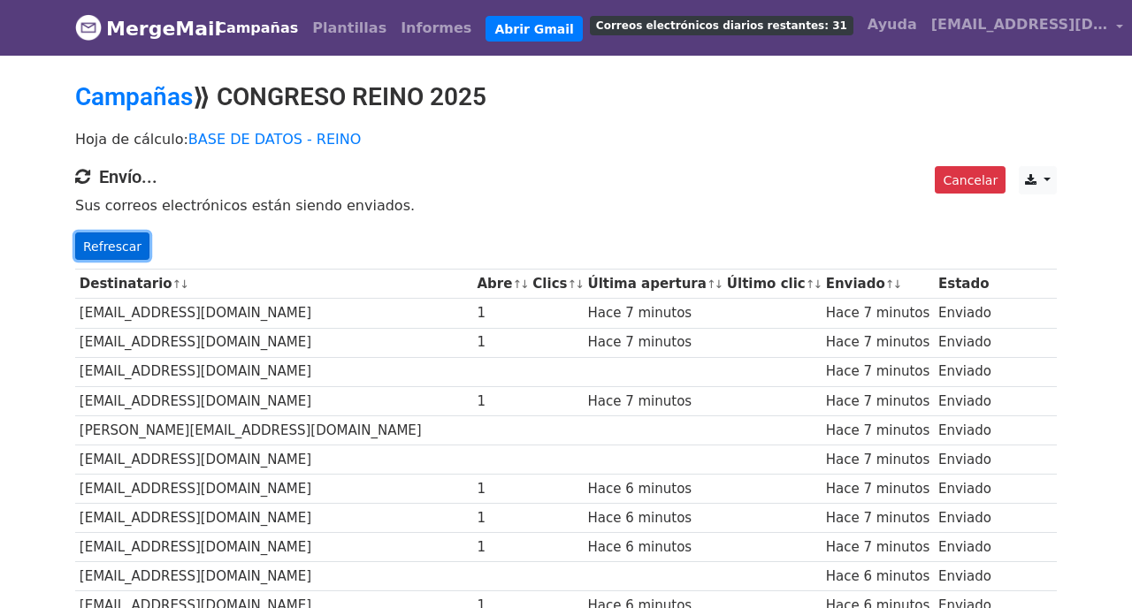
click at [111, 242] on font "Refrescar" at bounding box center [112, 246] width 58 height 14
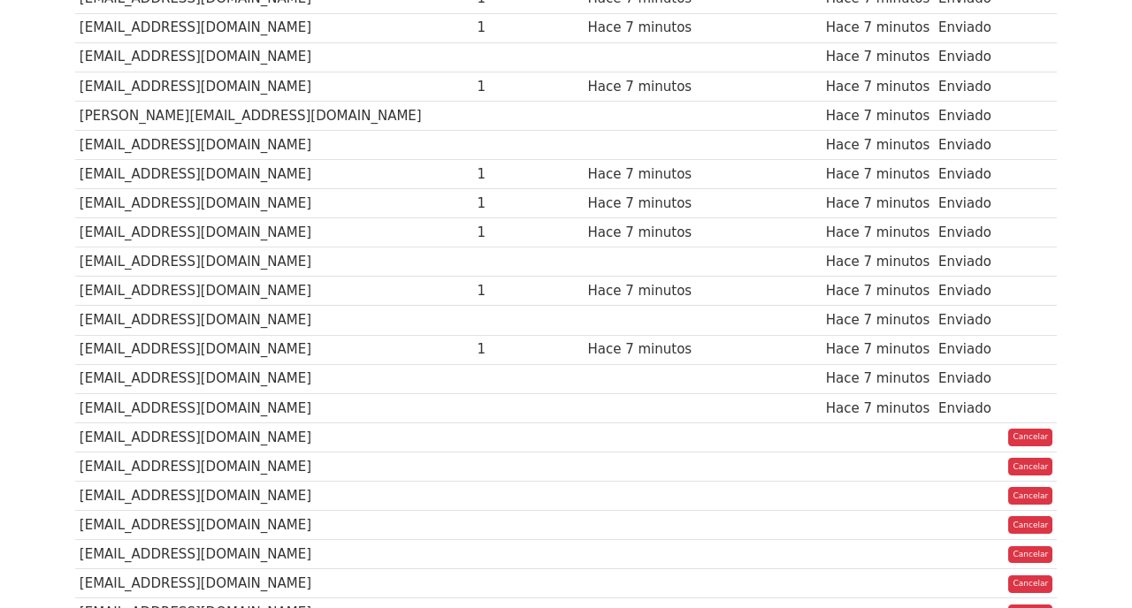
scroll to position [317, 0]
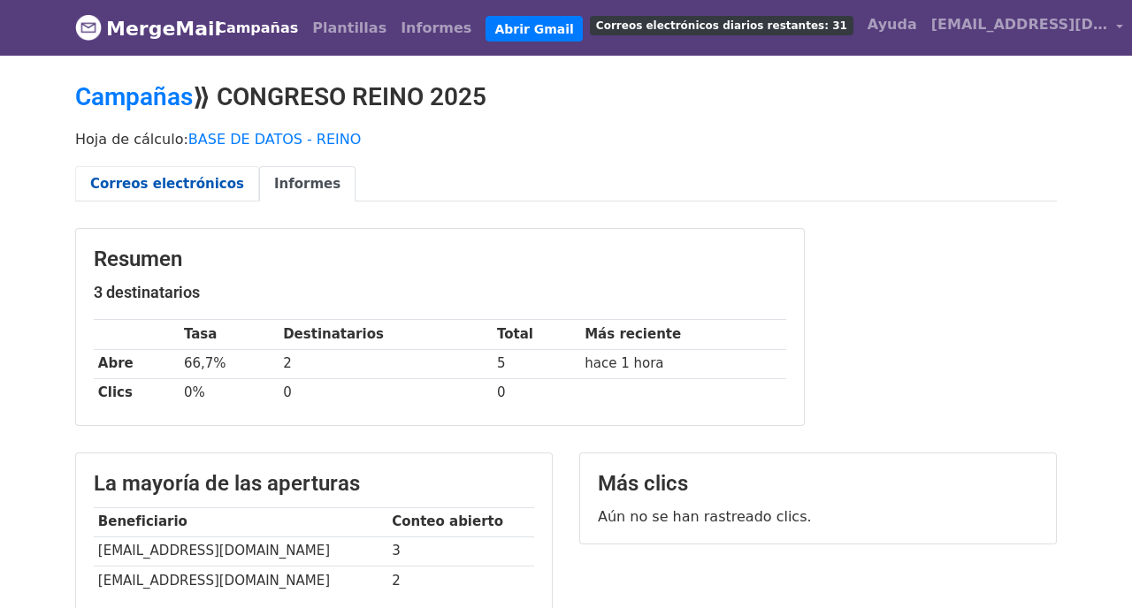
click at [169, 191] on link "Correos electrónicos" at bounding box center [167, 184] width 184 height 36
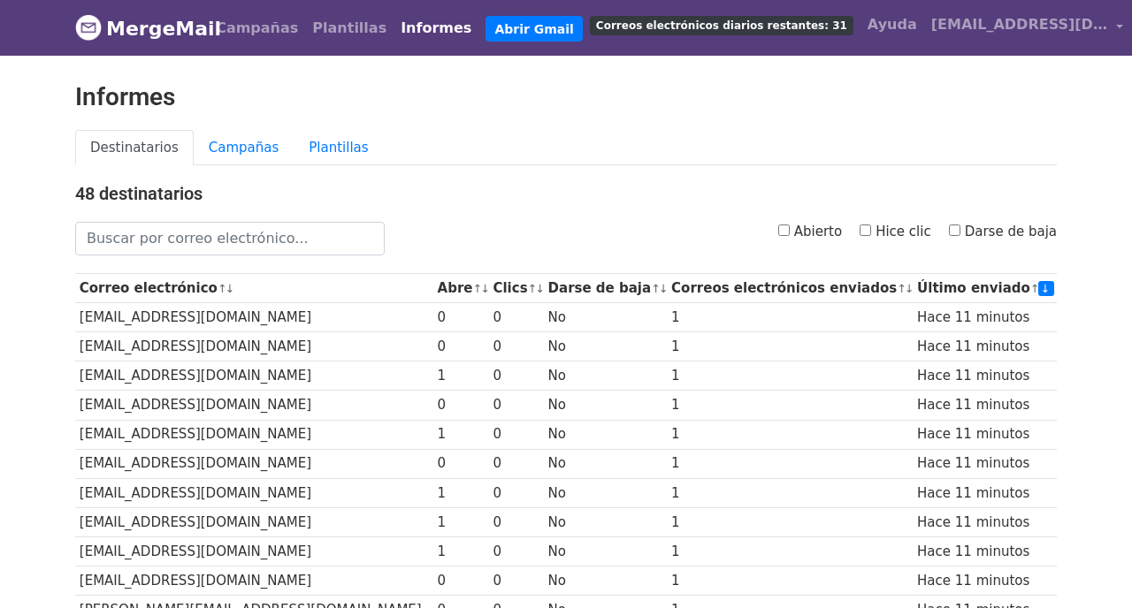
click at [786, 226] on input "Abierto" at bounding box center [783, 230] width 11 height 11
checkbox input "false"
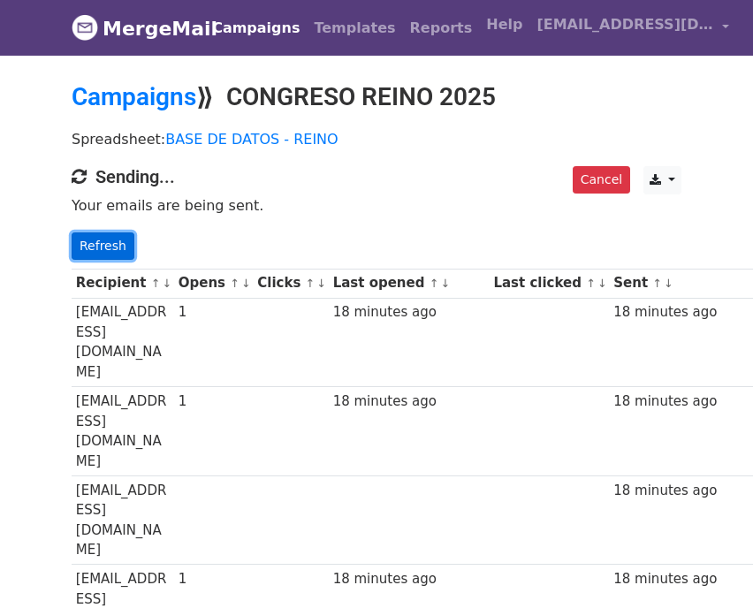
click at [102, 246] on link "Refresh" at bounding box center [103, 246] width 63 height 27
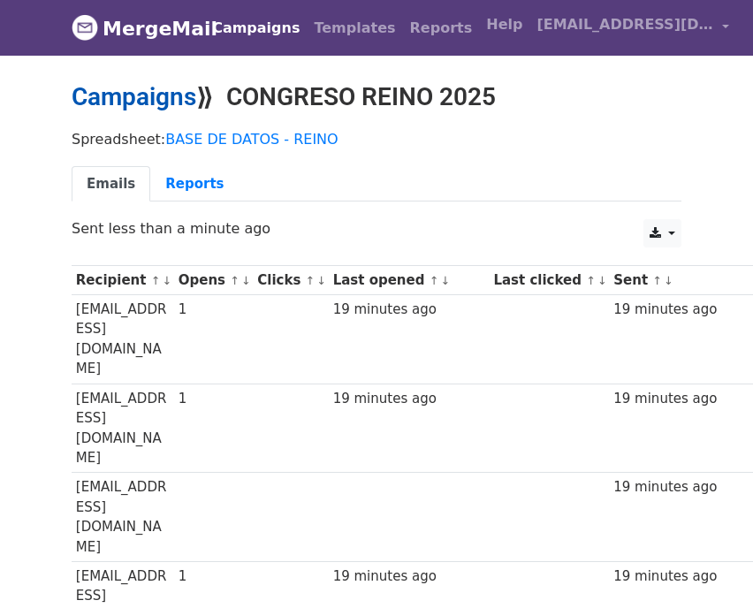
click at [172, 94] on link "Campaigns" at bounding box center [134, 96] width 125 height 29
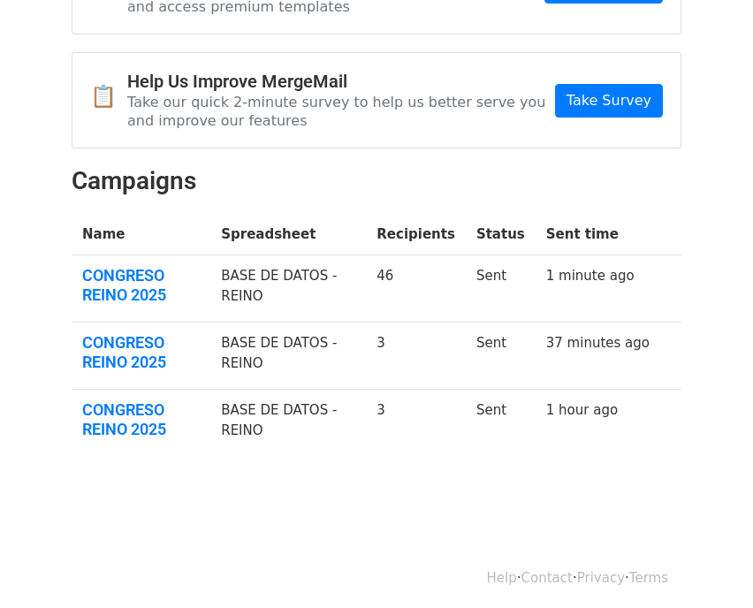
scroll to position [149, 0]
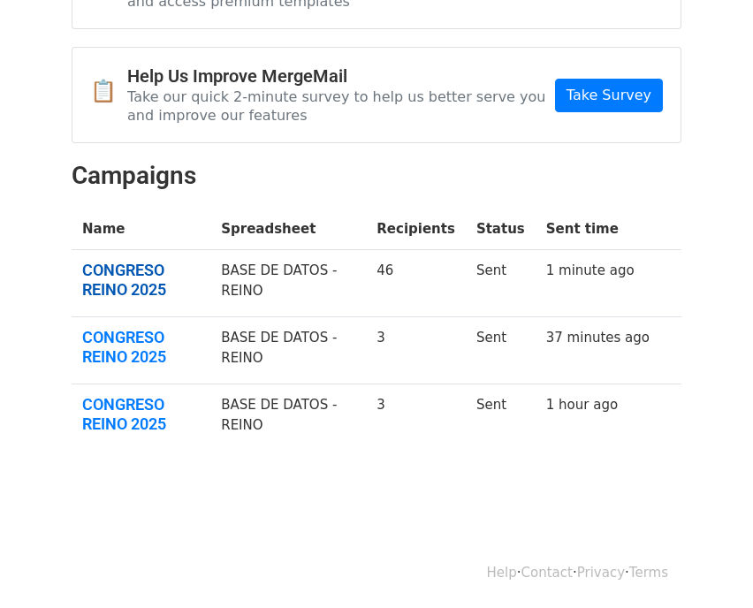
click at [141, 282] on link "CONGRESO REINO 2025" at bounding box center [141, 280] width 118 height 38
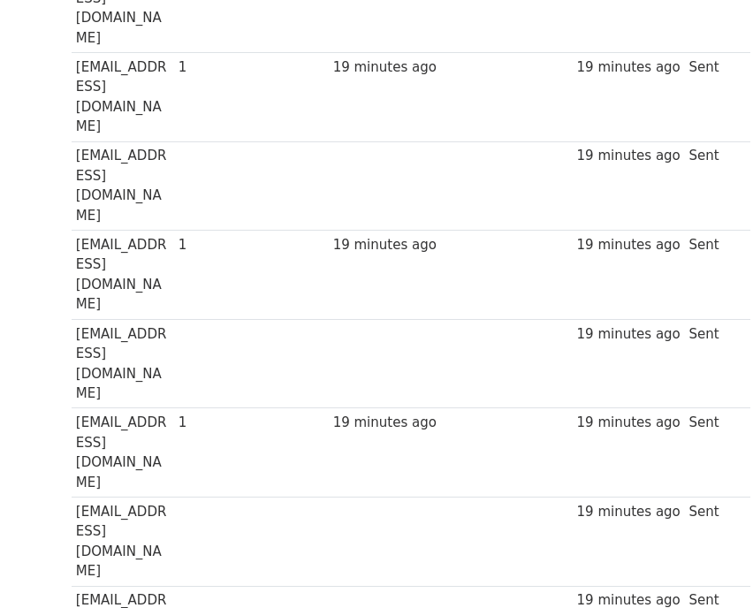
scroll to position [728, 0]
